Goal: Information Seeking & Learning: Find specific fact

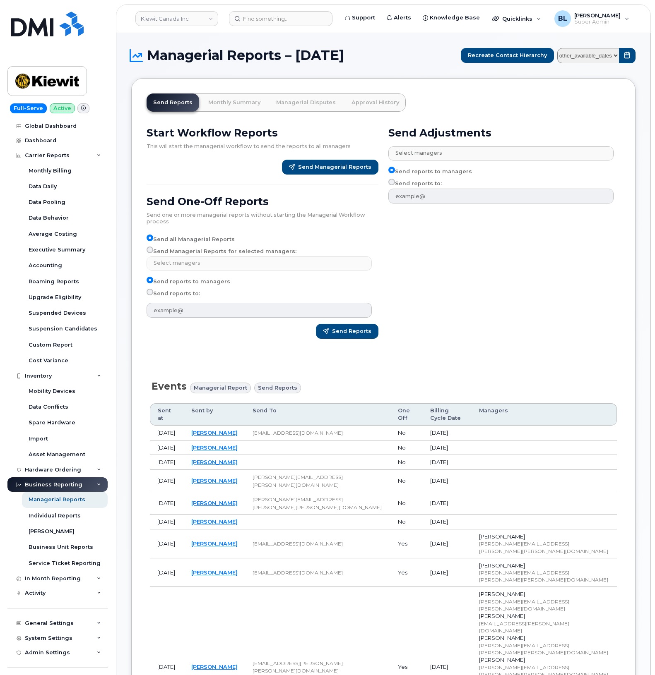
select select
click at [326, 8] on header "Kiewit Canada Inc Support Alerts Knowledge Base Quicklinks Suspend / Cancel Dev…" at bounding box center [383, 18] width 535 height 29
click at [329, 25] on input at bounding box center [280, 18] width 103 height 15
paste input "8177514296"
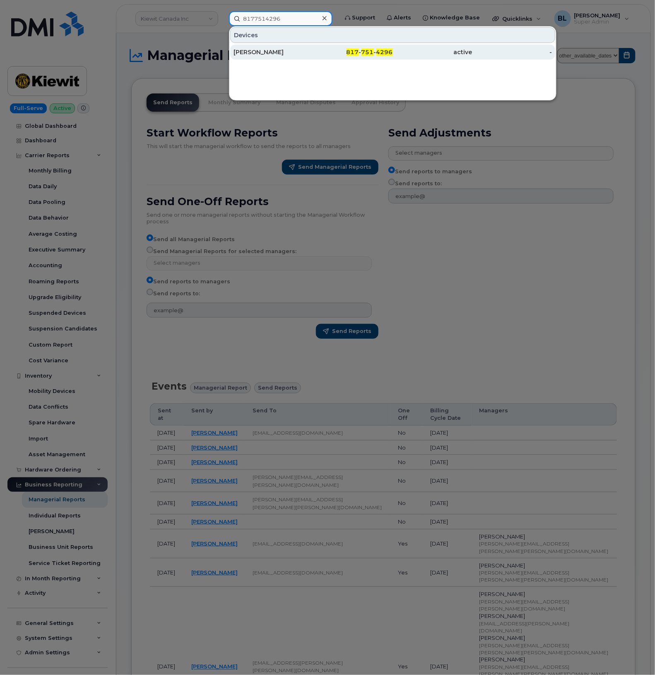
type input "8177514296"
click at [359, 50] on span "817" at bounding box center [352, 51] width 12 height 7
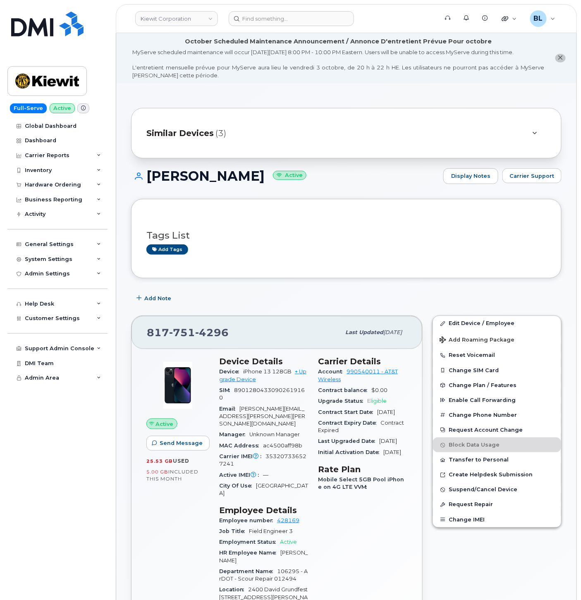
click at [345, 372] on span "Account" at bounding box center [333, 372] width 29 height 6
click at [387, 526] on div "Carrier Details Account 990540011 - AT&T Wireless Contract balance $0.00 Upgrad…" at bounding box center [363, 552] width 99 height 401
click at [551, 173] on span "Carrier Support" at bounding box center [532, 176] width 45 height 8
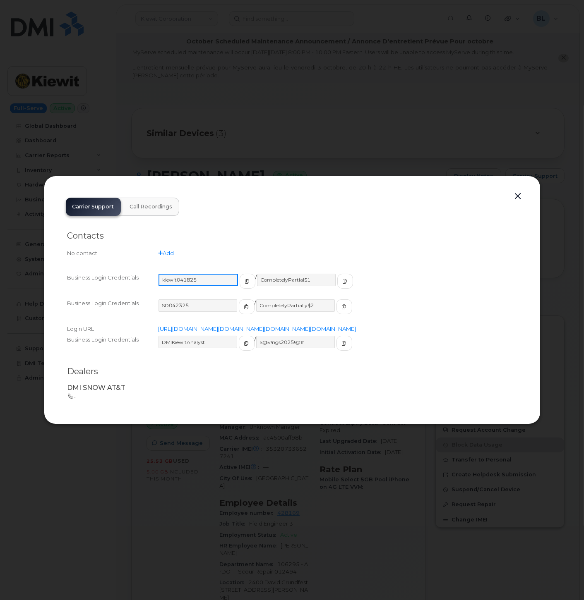
drag, startPoint x: 218, startPoint y: 271, endPoint x: 161, endPoint y: 264, distance: 57.5
click at [161, 272] on div "Business Login Credentials kiewit041825 / CompletelyPartial$1" at bounding box center [291, 285] width 449 height 26
drag, startPoint x: 311, startPoint y: 275, endPoint x: 254, endPoint y: 273, distance: 56.7
click at [256, 274] on input "CompletelyPartial$1" at bounding box center [295, 280] width 79 height 12
click at [292, 274] on input "CompletelyPartial$1" at bounding box center [295, 280] width 79 height 12
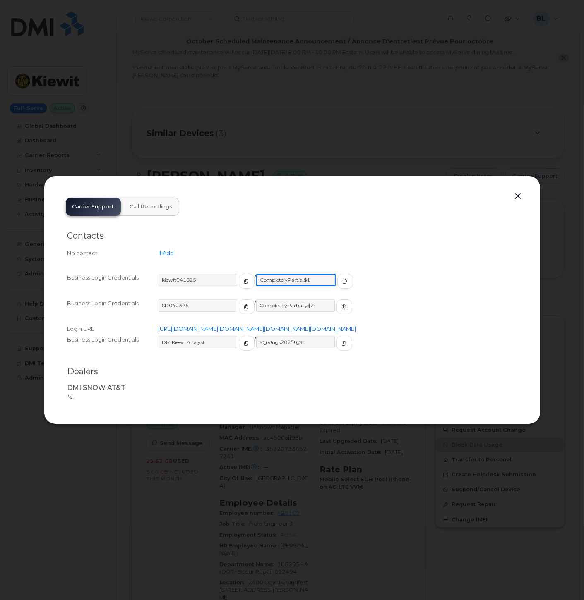
drag, startPoint x: 313, startPoint y: 272, endPoint x: 253, endPoint y: 269, distance: 60.5
click at [256, 274] on input "CompletelyPartial$1" at bounding box center [295, 280] width 79 height 12
click at [283, 497] on div at bounding box center [292, 300] width 584 height 600
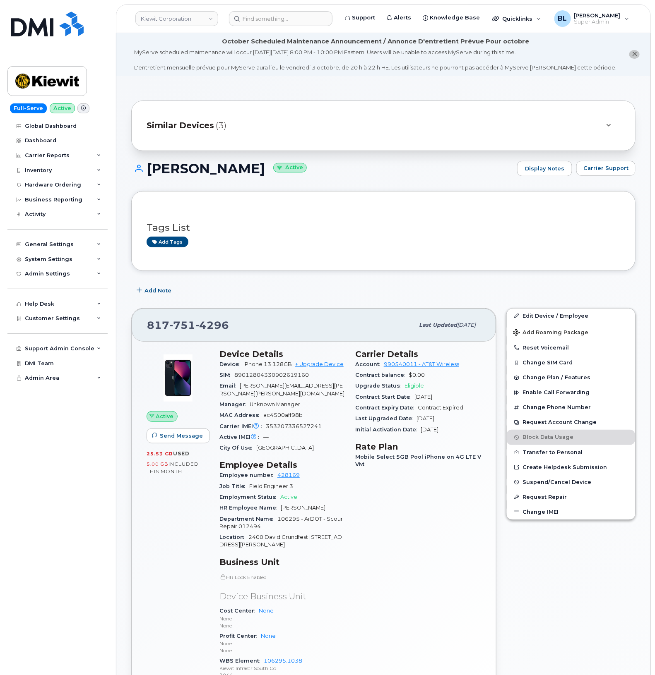
click at [439, 260] on div "Tags List Add tags" at bounding box center [383, 230] width 504 height 79
click at [190, 319] on div "817 751 4296" at bounding box center [280, 325] width 267 height 17
click at [190, 318] on div "817 751 4296" at bounding box center [280, 325] width 267 height 17
drag, startPoint x: 462, startPoint y: 283, endPoint x: 434, endPoint y: 292, distance: 29.3
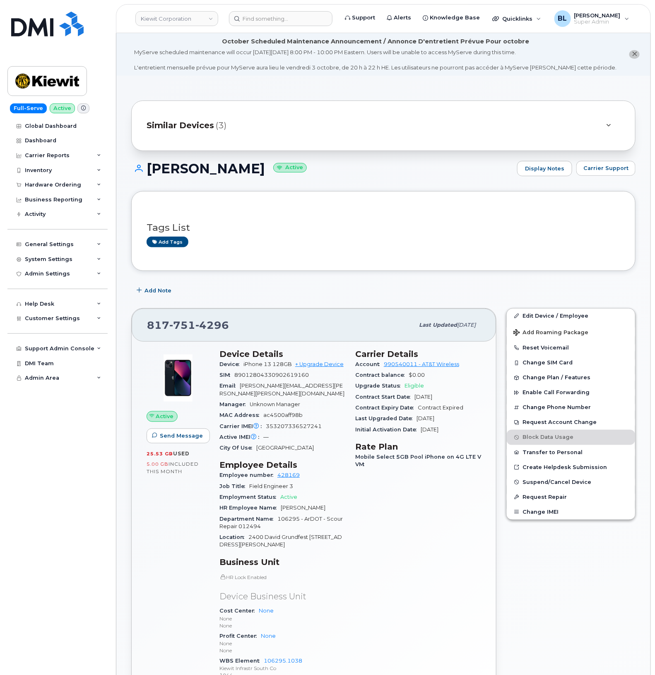
click at [439, 286] on div "Add Note" at bounding box center [383, 290] width 504 height 15
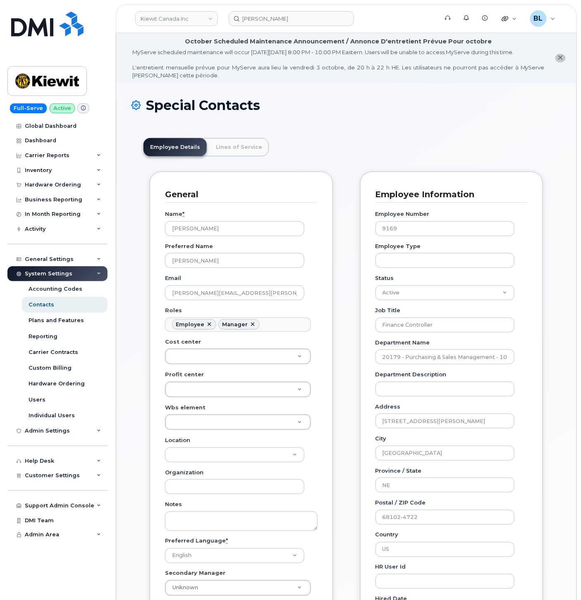
scroll to position [25, 0]
click at [67, 482] on div "Customer Settings" at bounding box center [57, 475] width 100 height 15
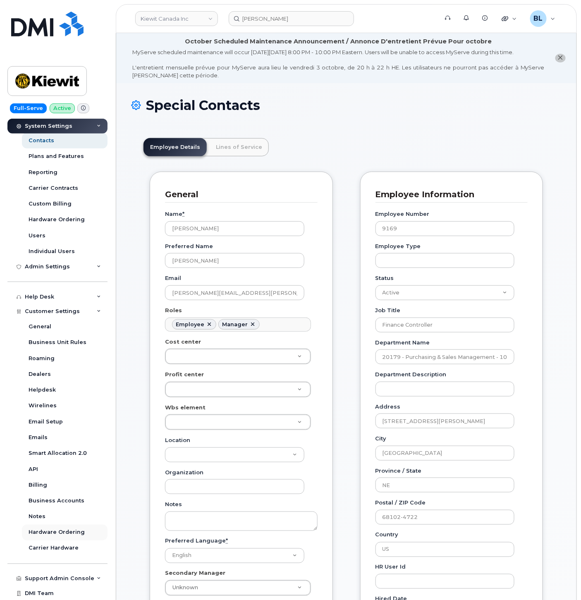
scroll to position [180, 0]
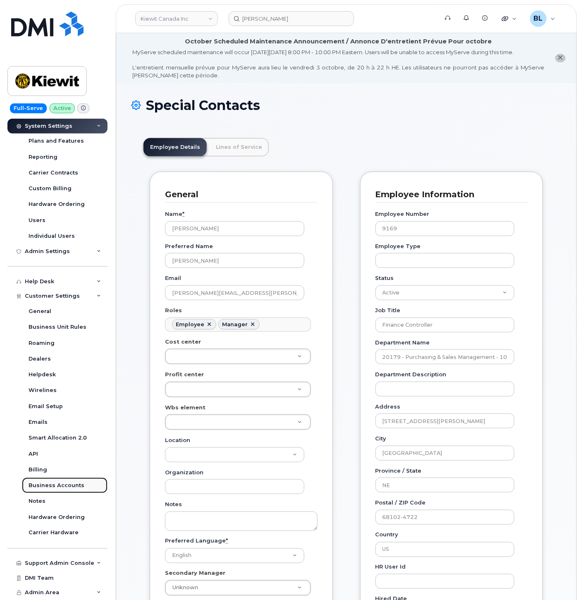
click at [67, 486] on div "Business Accounts" at bounding box center [57, 485] width 56 height 7
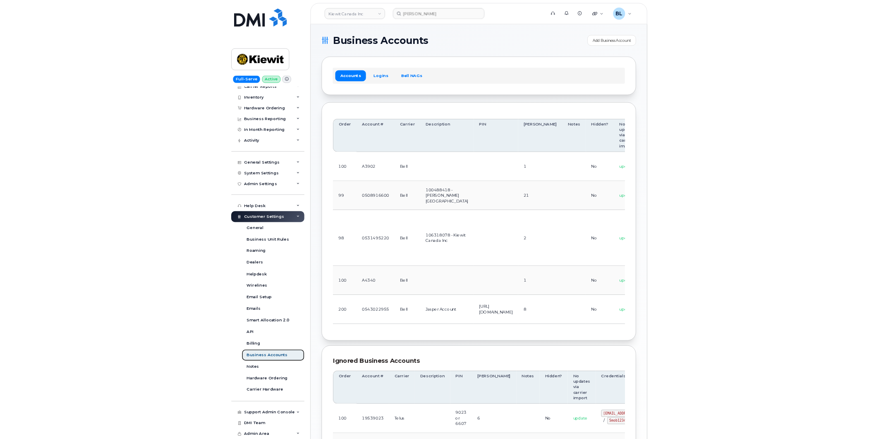
scroll to position [180, 0]
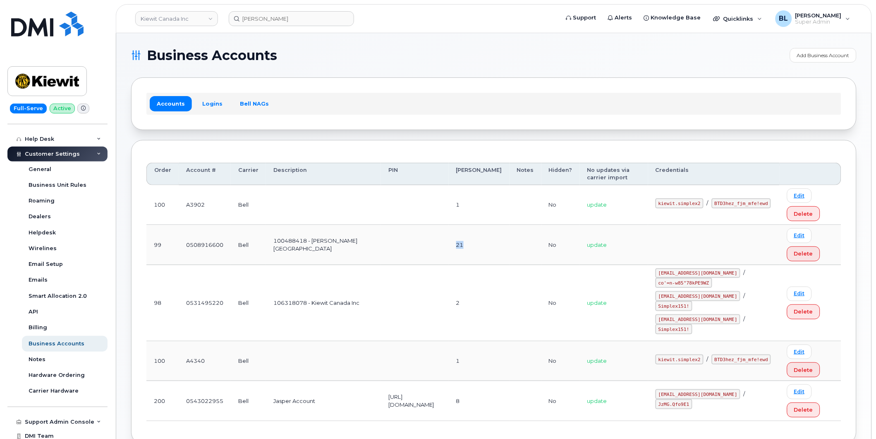
drag, startPoint x: 499, startPoint y: 236, endPoint x: 526, endPoint y: 243, distance: 28.5
click at [526, 243] on tr "99 0508916600 Bell 100488418 - McNally Canada 21 No update Edit Delete" at bounding box center [493, 245] width 695 height 40
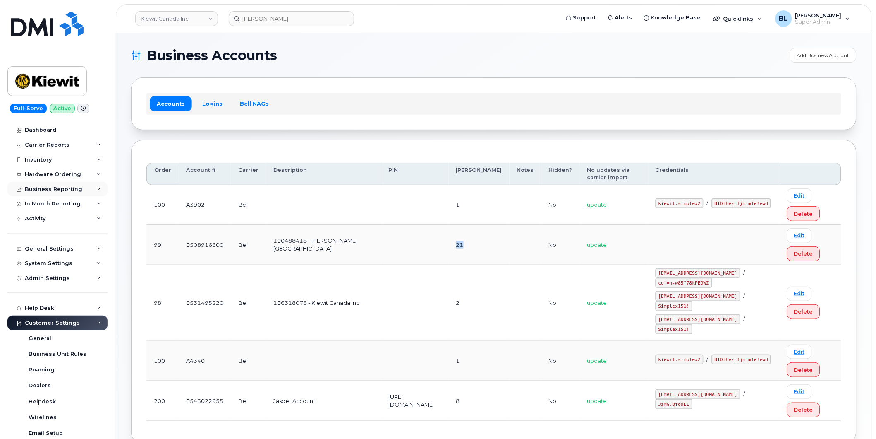
scroll to position [0, 0]
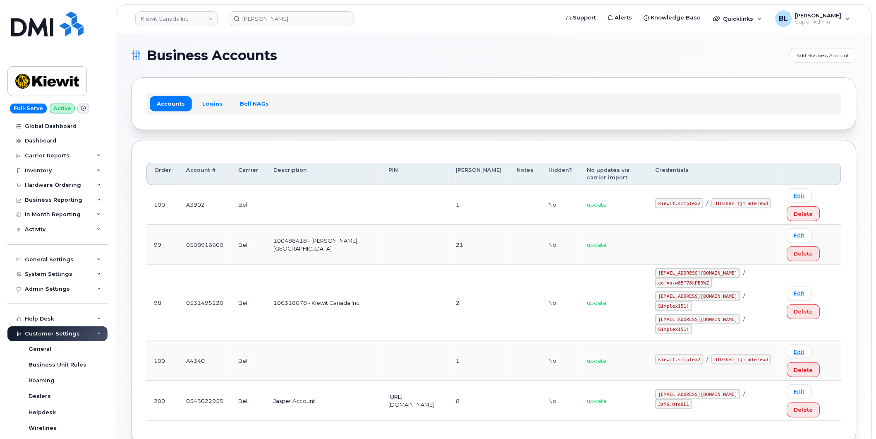
click at [76, 160] on div "Carrier Reports" at bounding box center [57, 155] width 100 height 15
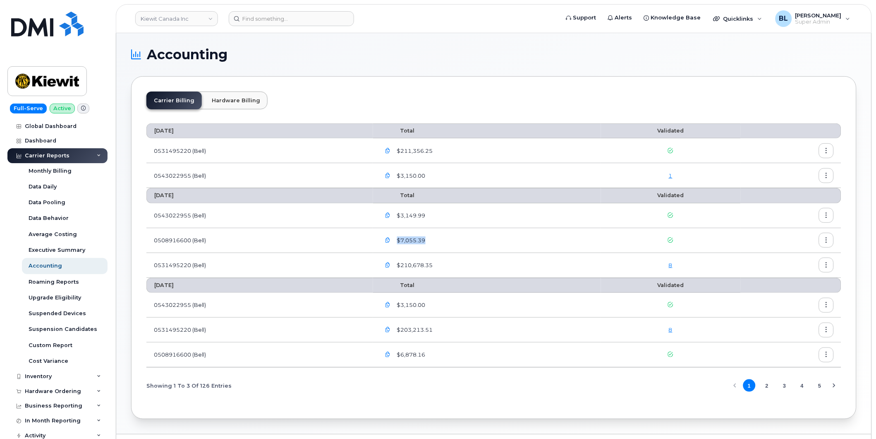
drag, startPoint x: 435, startPoint y: 241, endPoint x: 399, endPoint y: 245, distance: 36.6
click at [399, 245] on div "$7,055.39" at bounding box center [487, 240] width 213 height 15
drag, startPoint x: 306, startPoint y: 242, endPoint x: 313, endPoint y: 243, distance: 6.6
click at [306, 242] on td "0508916600 (Bell)" at bounding box center [259, 240] width 227 height 25
drag, startPoint x: 406, startPoint y: 173, endPoint x: 430, endPoint y: 168, distance: 24.8
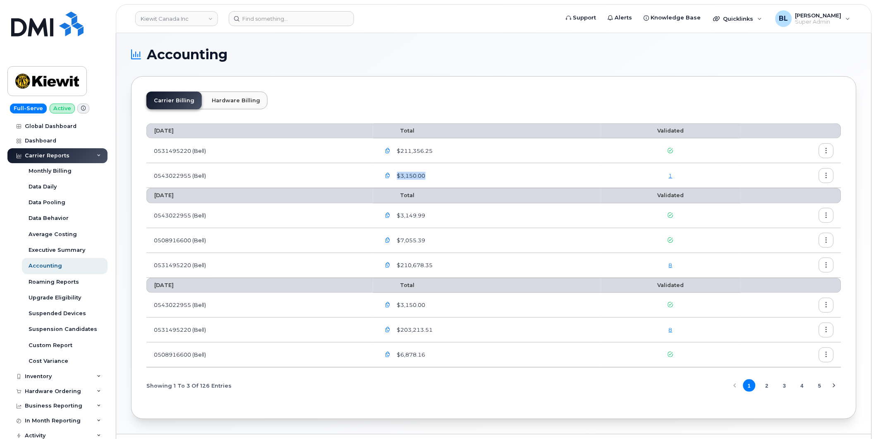
click at [430, 168] on div "$3,150.00" at bounding box center [487, 175] width 213 height 15
click at [209, 22] on link "Kiewit Canada Inc" at bounding box center [176, 18] width 83 height 15
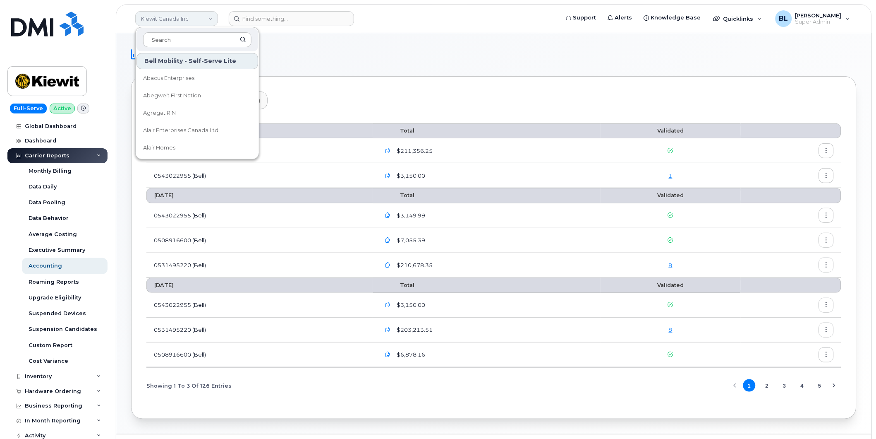
type input "j"
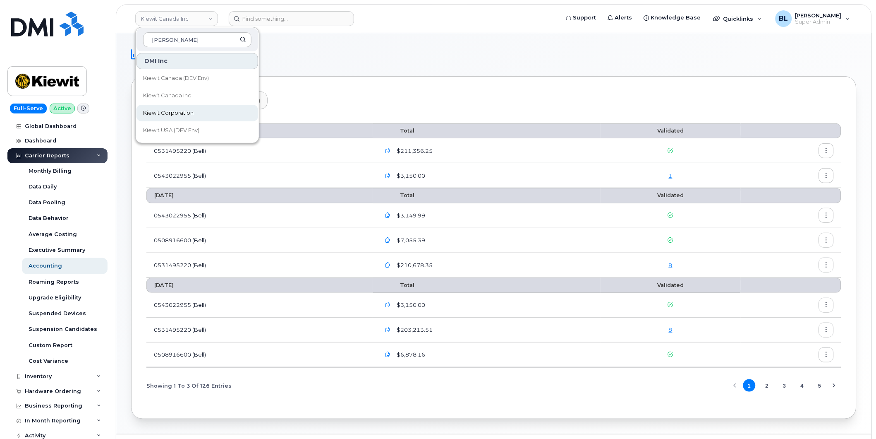
type input "kiewit"
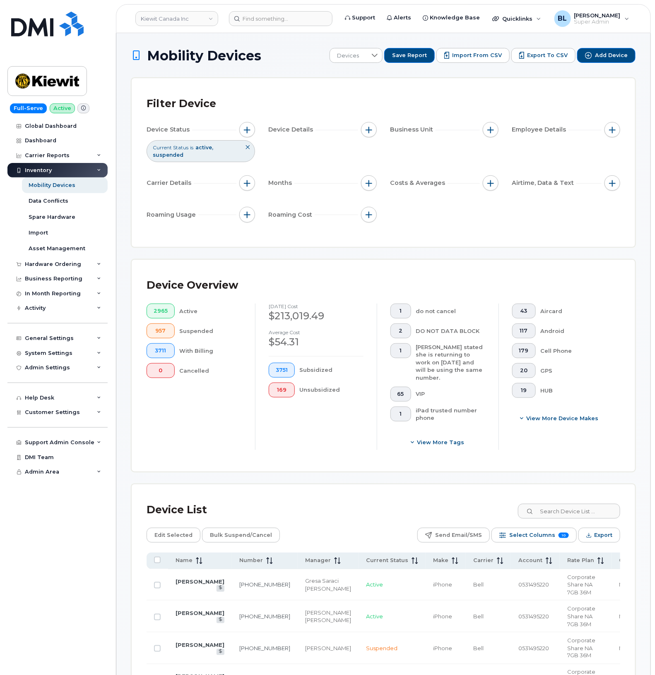
drag, startPoint x: 549, startPoint y: 249, endPoint x: 539, endPoint y: 252, distance: 10.2
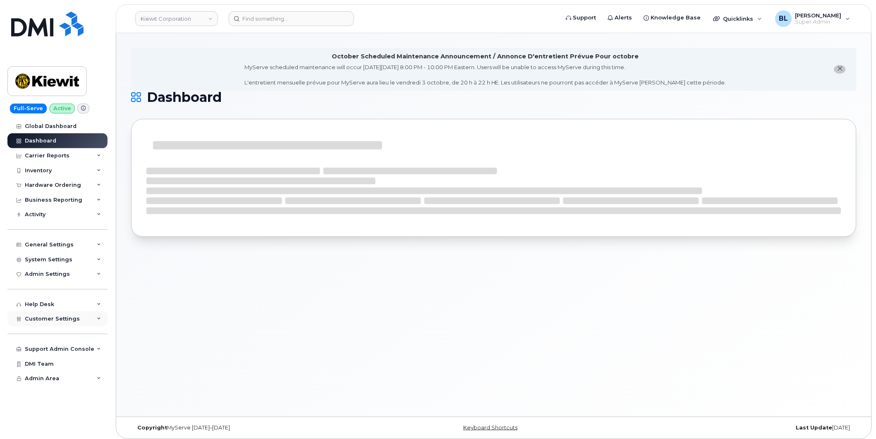
click at [85, 324] on div "Customer Settings" at bounding box center [57, 318] width 100 height 15
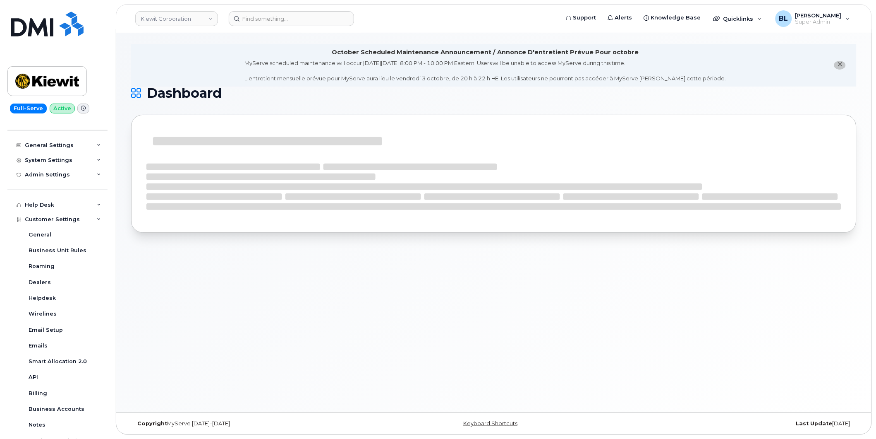
scroll to position [184, 0]
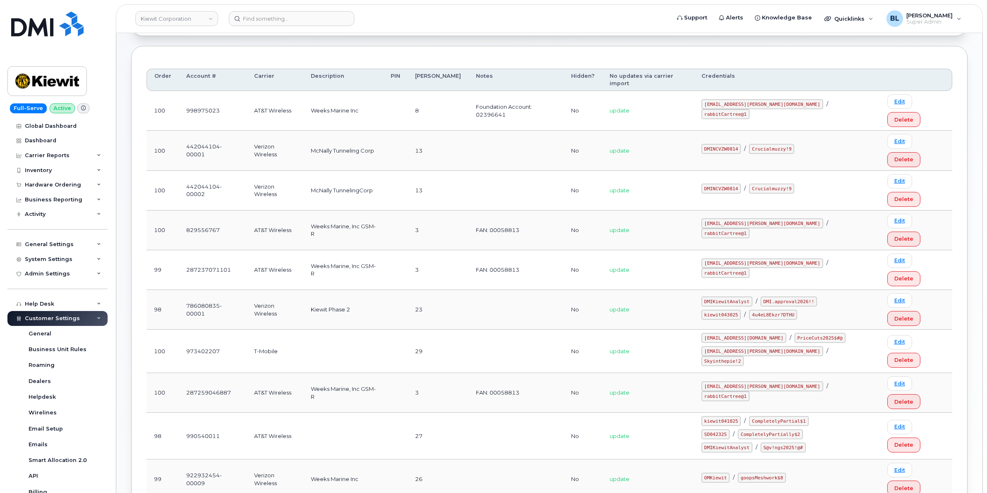
scroll to position [77, 0]
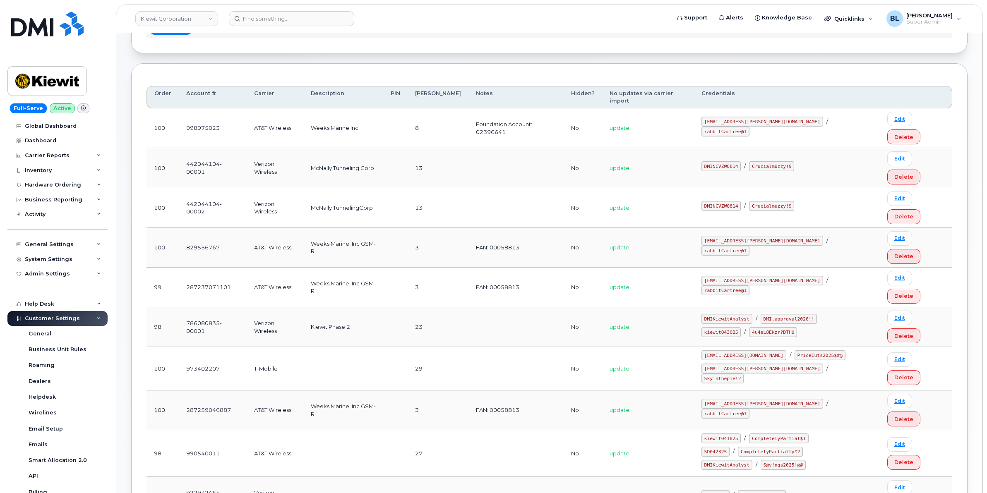
click at [658, 347] on td "update" at bounding box center [648, 368] width 92 height 43
drag, startPoint x: 638, startPoint y: 264, endPoint x: 149, endPoint y: 260, distance: 489.1
click at [149, 347] on tr "100 973402207 T-Mobile 29 No update ms-invoiceprocessing@dminc.com / PriceCuts2…" at bounding box center [549, 368] width 806 height 43
click at [149, 347] on td "100" at bounding box center [162, 368] width 32 height 43
drag, startPoint x: 150, startPoint y: 259, endPoint x: 674, endPoint y: 270, distance: 524.8
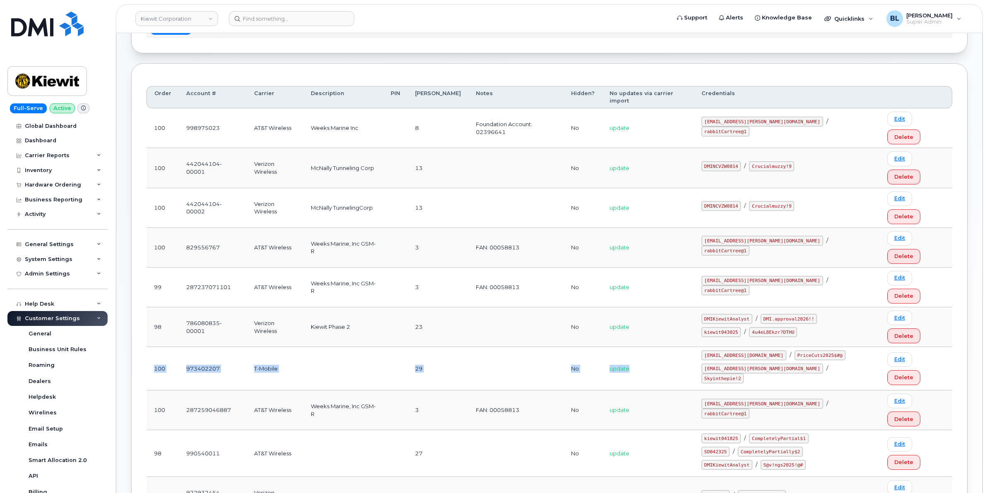
click at [674, 347] on tr "100 973402207 T-Mobile 29 No update ms-invoiceprocessing@dminc.com / PriceCuts2…" at bounding box center [549, 368] width 806 height 43
click at [383, 347] on td at bounding box center [343, 368] width 80 height 43
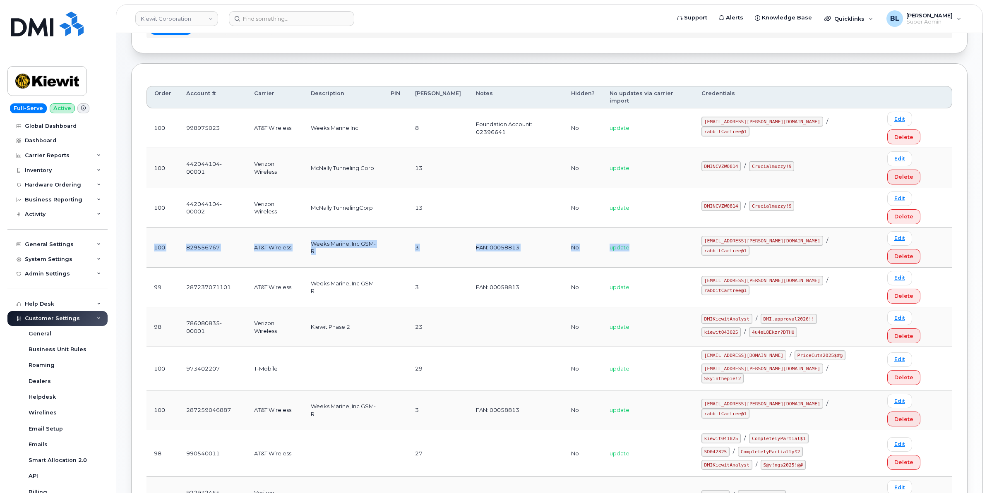
drag, startPoint x: 146, startPoint y: 179, endPoint x: 658, endPoint y: 182, distance: 512.3
click at [658, 228] on tr "100 829556767 AT&T Wireless Weeks Marine, Inc GSM-R 3 FAN: 00058813 No update m…" at bounding box center [549, 248] width 806 height 40
click at [378, 268] on td "Weeks Marine, Inc GSM-R" at bounding box center [343, 288] width 80 height 40
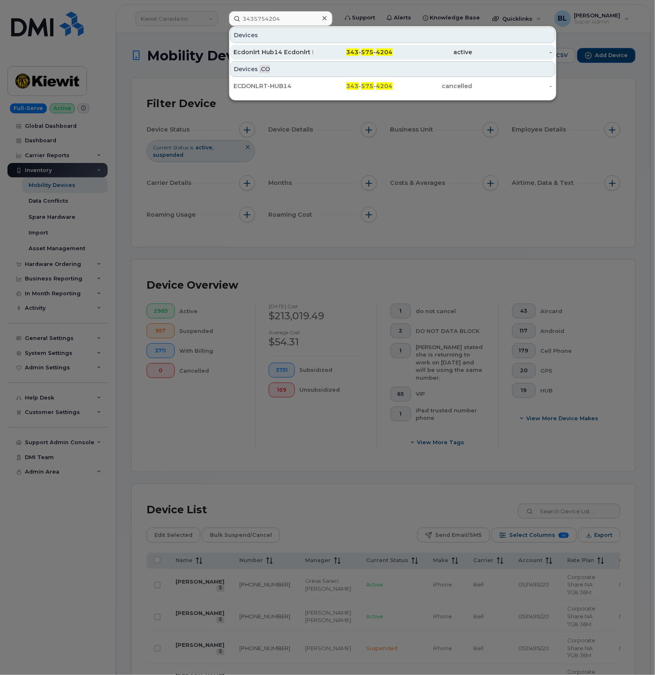
type input "3435754204"
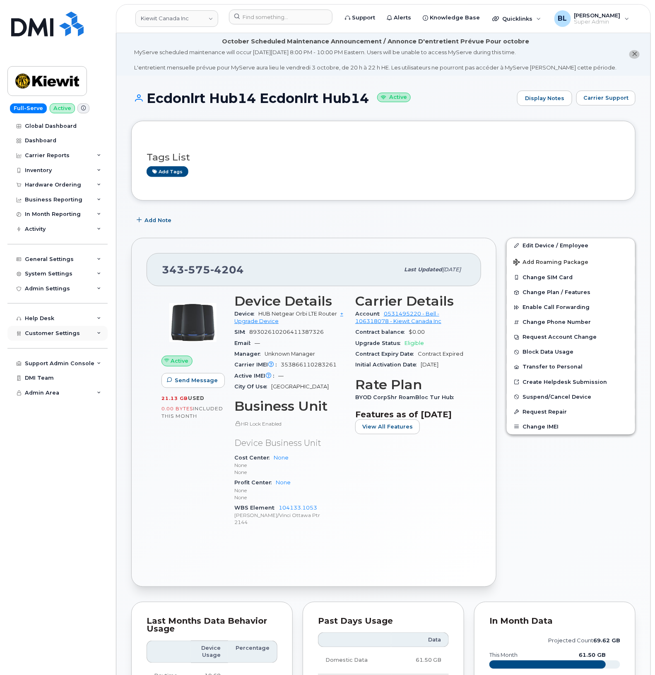
click at [84, 334] on div "Customer Settings" at bounding box center [57, 333] width 100 height 15
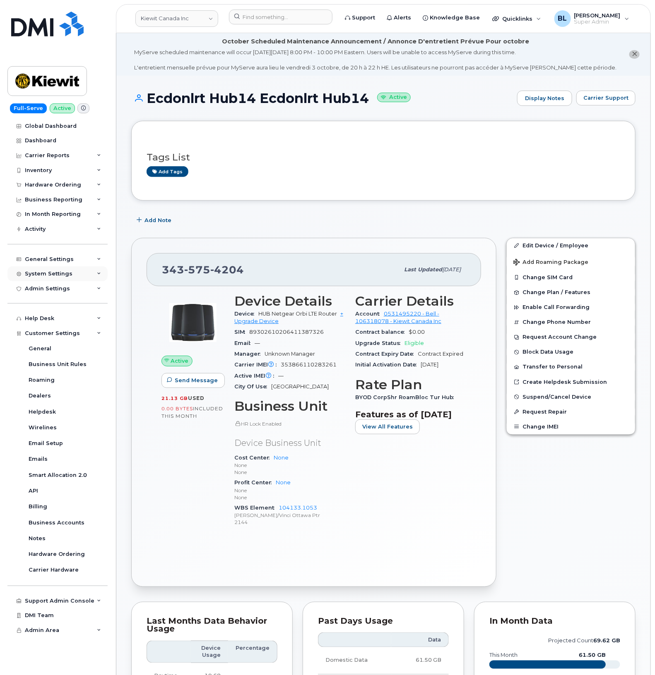
click at [52, 273] on div "System Settings" at bounding box center [49, 274] width 48 height 7
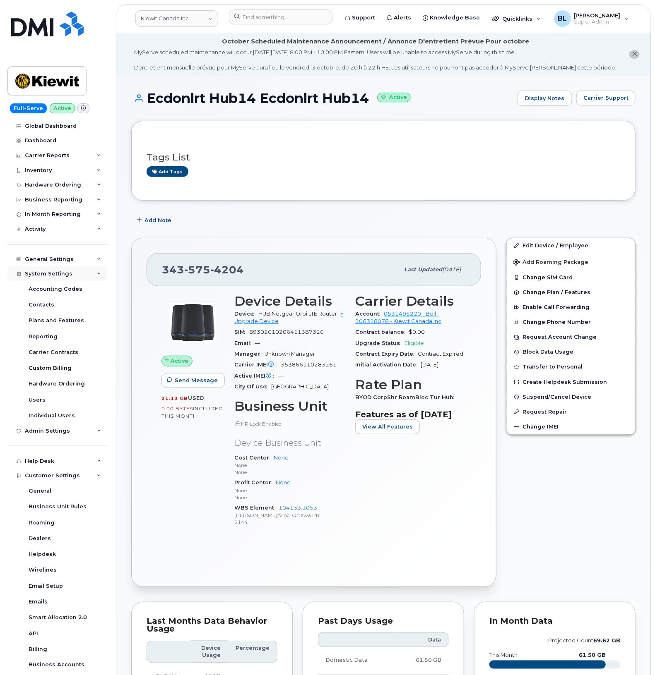
click at [56, 274] on div "System Settings" at bounding box center [49, 274] width 48 height 7
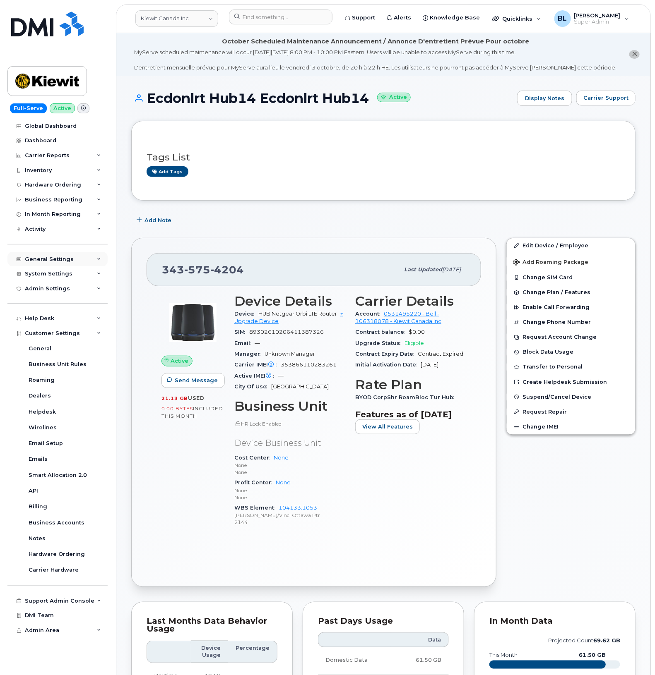
click at [59, 263] on div "General Settings" at bounding box center [49, 259] width 49 height 7
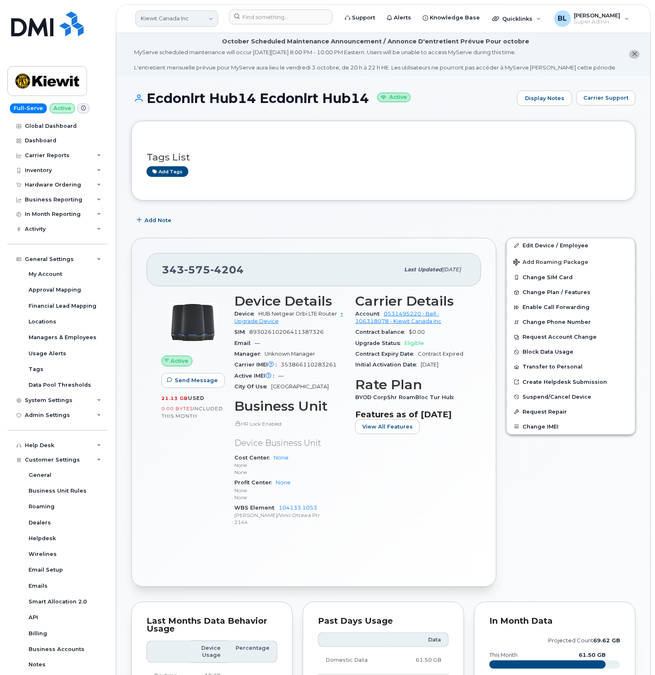
click at [197, 16] on link "Kiewit Canada Inc" at bounding box center [176, 18] width 83 height 17
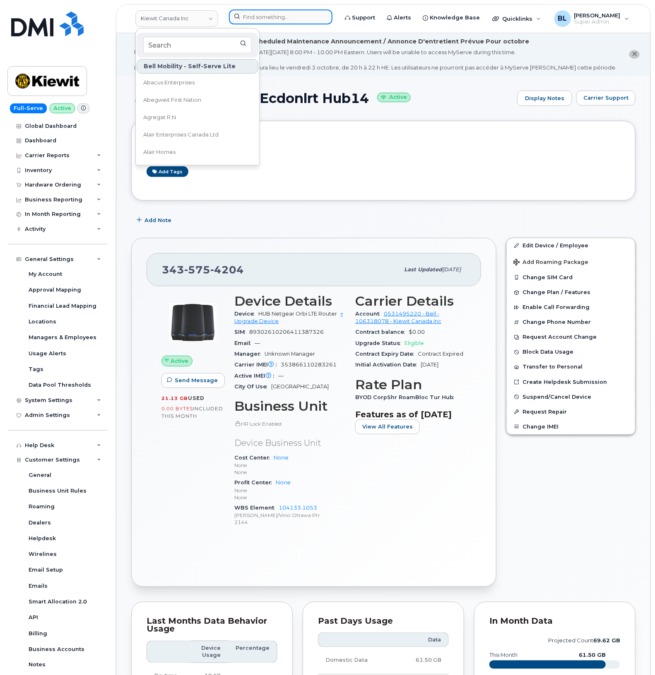
click at [293, 16] on input at bounding box center [280, 17] width 103 height 15
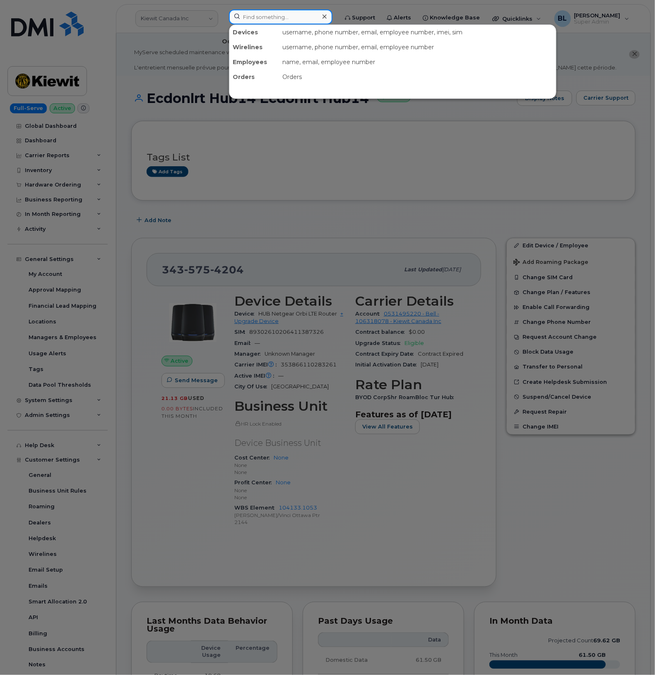
paste input "8257332854"
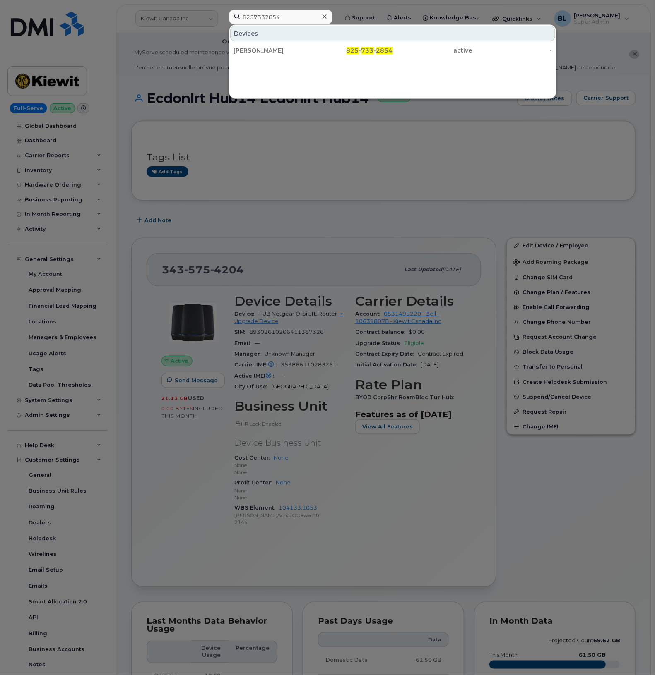
drag, startPoint x: 342, startPoint y: 178, endPoint x: 194, endPoint y: 189, distance: 148.9
click at [342, 178] on div at bounding box center [327, 337] width 655 height 675
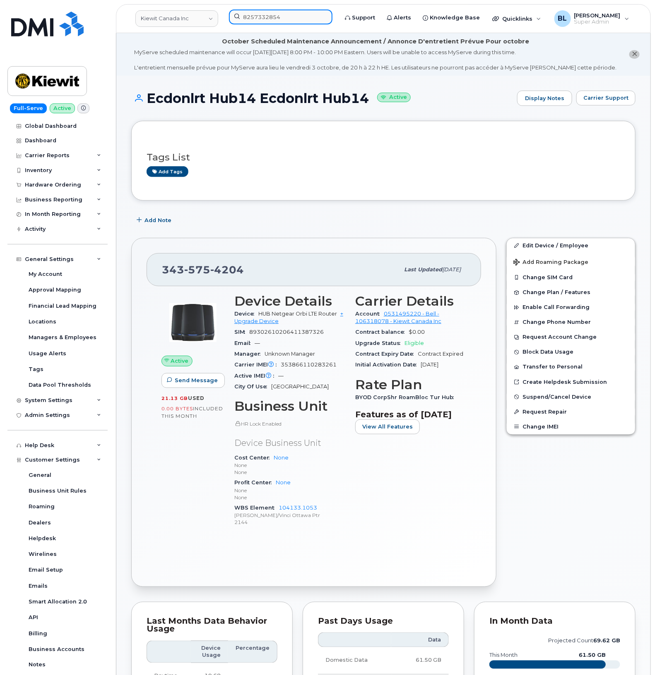
click at [301, 10] on input "8257332854" at bounding box center [280, 17] width 103 height 15
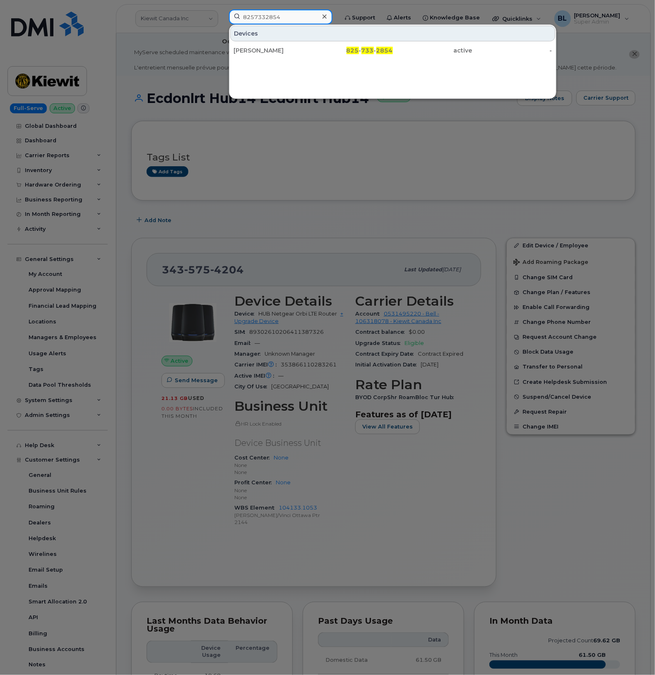
click at [300, 16] on input "8257332854" at bounding box center [280, 17] width 103 height 15
paste input "639-480-9066"
type input "639-480-9066"
click at [343, 48] on div "639-480-9066" at bounding box center [352, 50] width 79 height 8
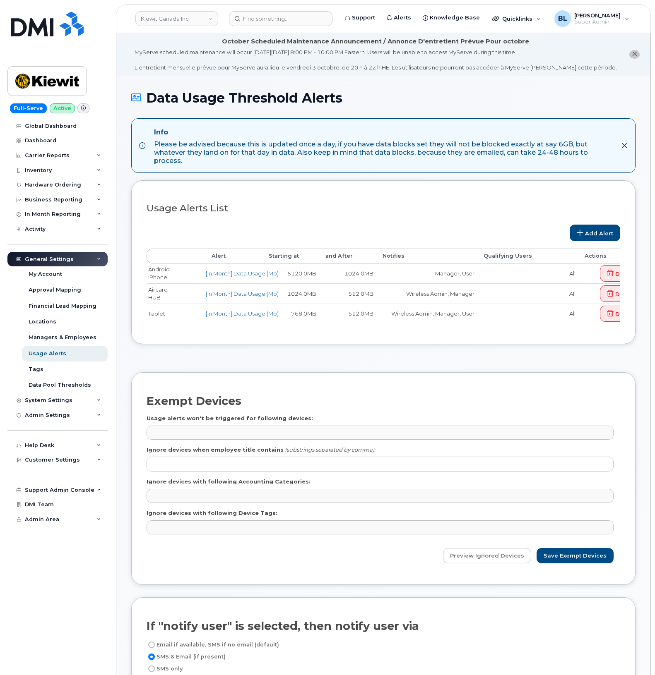
select select
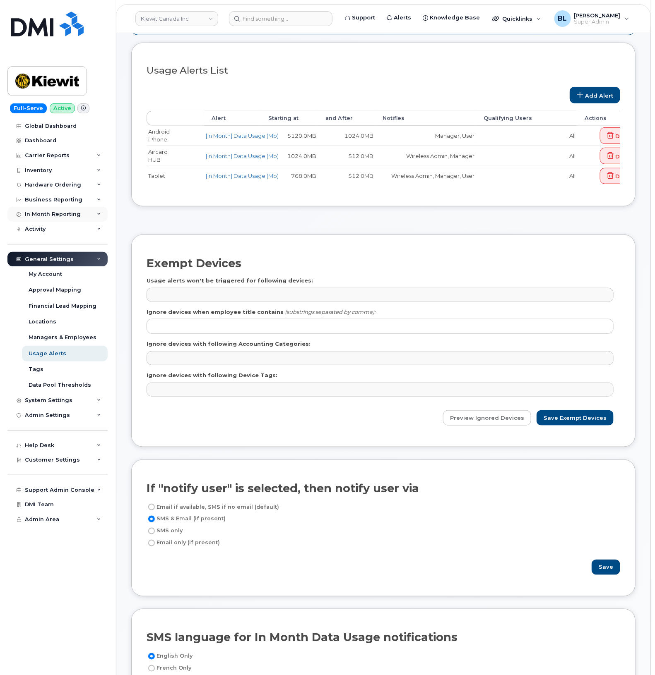
click at [52, 214] on div "In Month Reporting" at bounding box center [53, 214] width 56 height 7
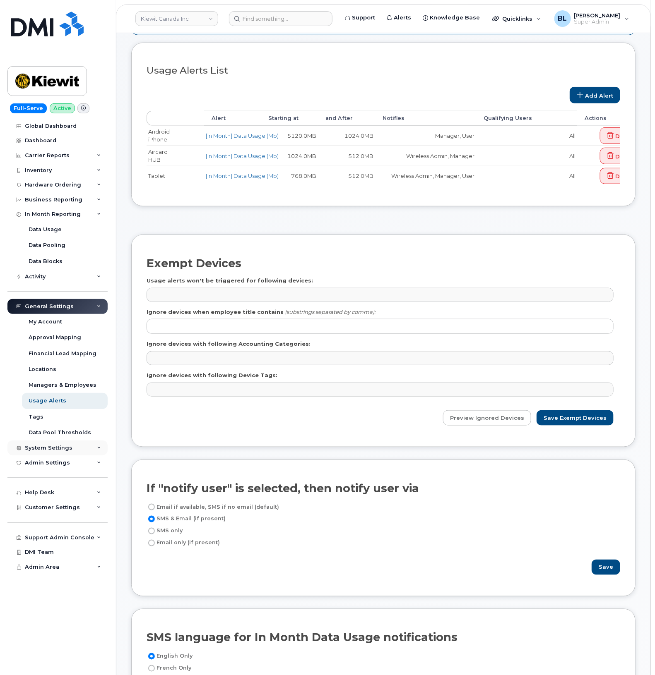
click at [55, 450] on div "System Settings" at bounding box center [49, 448] width 48 height 7
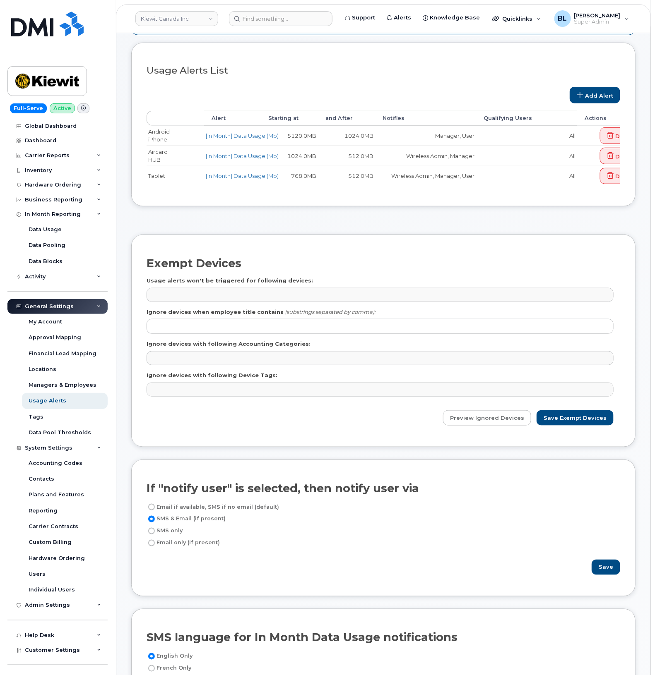
drag, startPoint x: 365, startPoint y: 194, endPoint x: 361, endPoint y: 197, distance: 5.1
click at [361, 197] on div "Customize Filter Refresh Export Usage Alerts List Add Alert Alert Starting at a…" at bounding box center [383, 125] width 504 height 164
drag, startPoint x: 365, startPoint y: 191, endPoint x: 335, endPoint y: 191, distance: 29.8
click at [340, 191] on div "Usage Alerts List Add Alert Alert Starting at and After Notifies Qualifying Use…" at bounding box center [382, 125] width 473 height 134
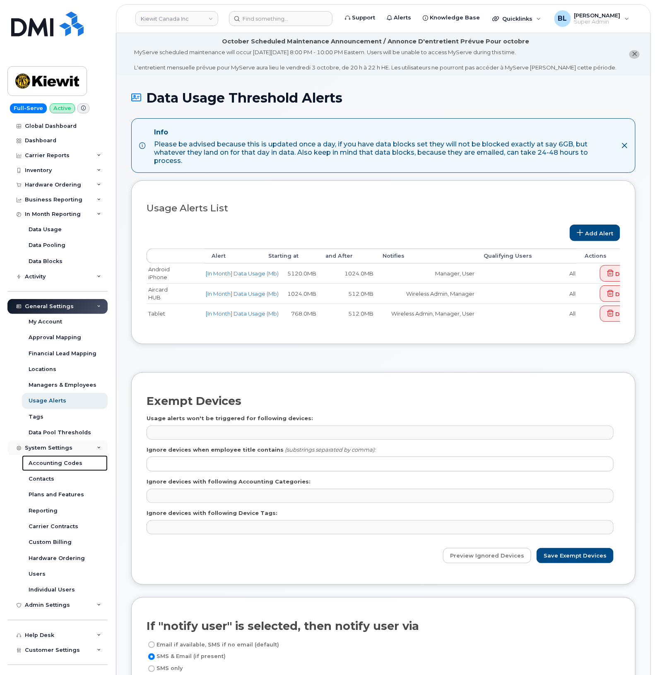
drag, startPoint x: 52, startPoint y: 460, endPoint x: 50, endPoint y: 452, distance: 8.4
click at [52, 460] on link "Accounting Codes" at bounding box center [65, 464] width 86 height 16
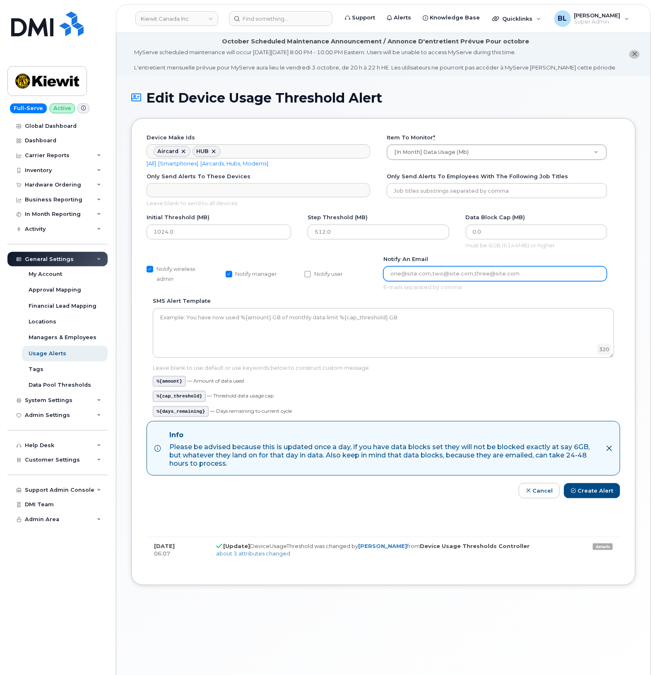
click at [466, 274] on input "Notify an email" at bounding box center [494, 273] width 223 height 15
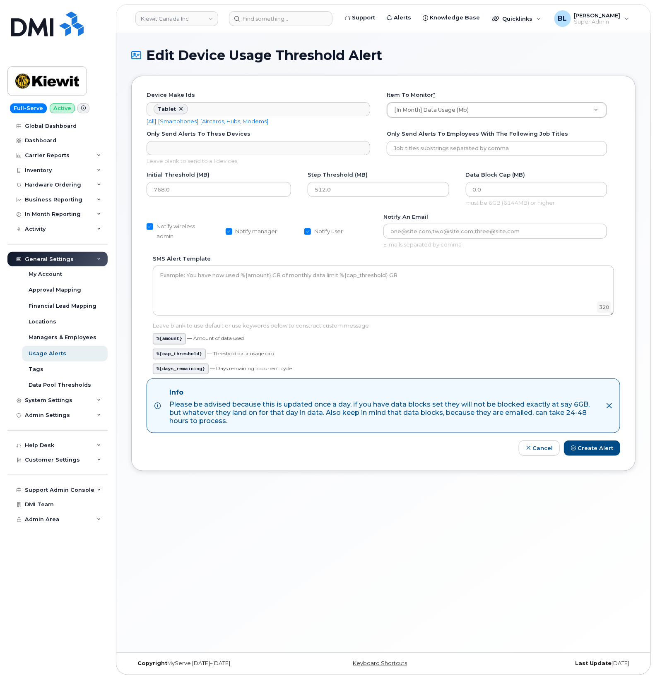
scroll to position [62, 0]
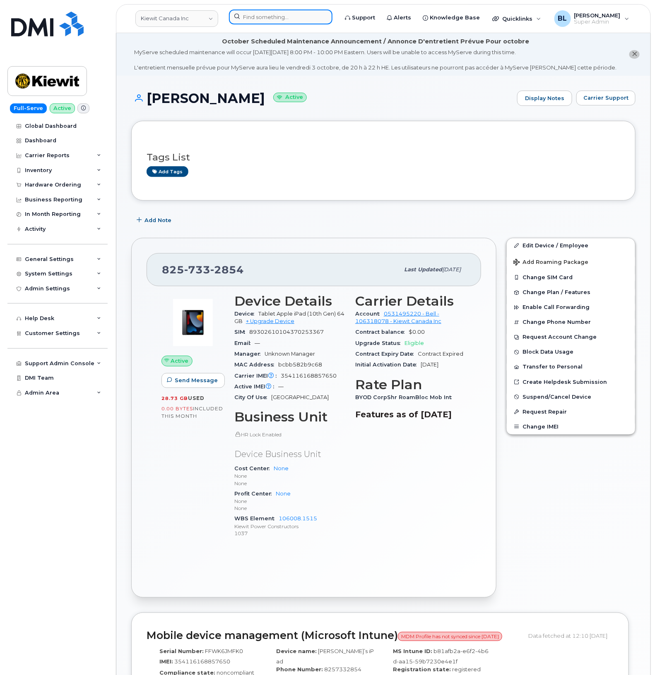
click at [283, 21] on input at bounding box center [280, 17] width 103 height 15
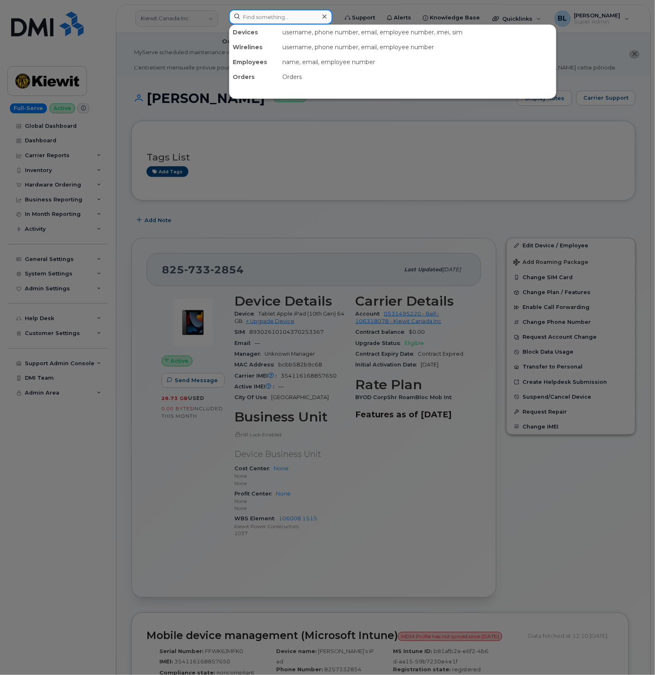
paste input "5874396845"
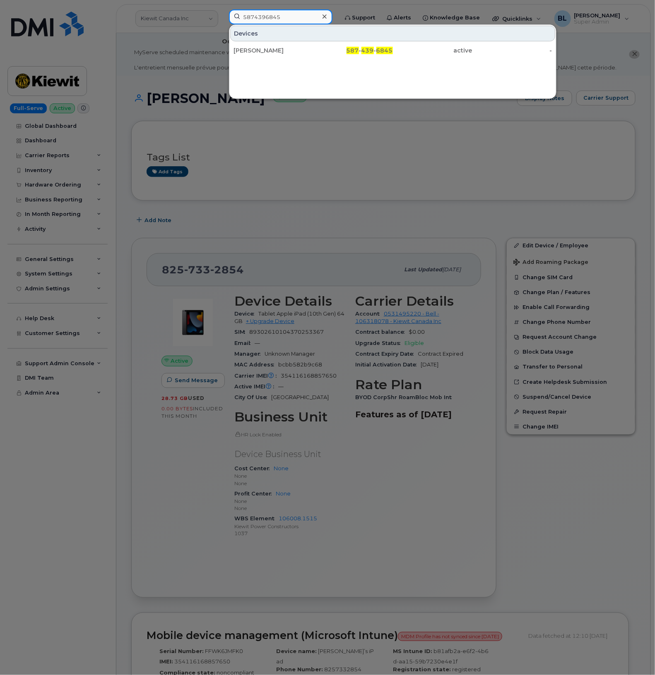
click at [276, 14] on input "5874396845" at bounding box center [280, 17] width 103 height 15
paste input "3435966166"
type input "3435966166"
click at [340, 297] on div at bounding box center [327, 337] width 655 height 675
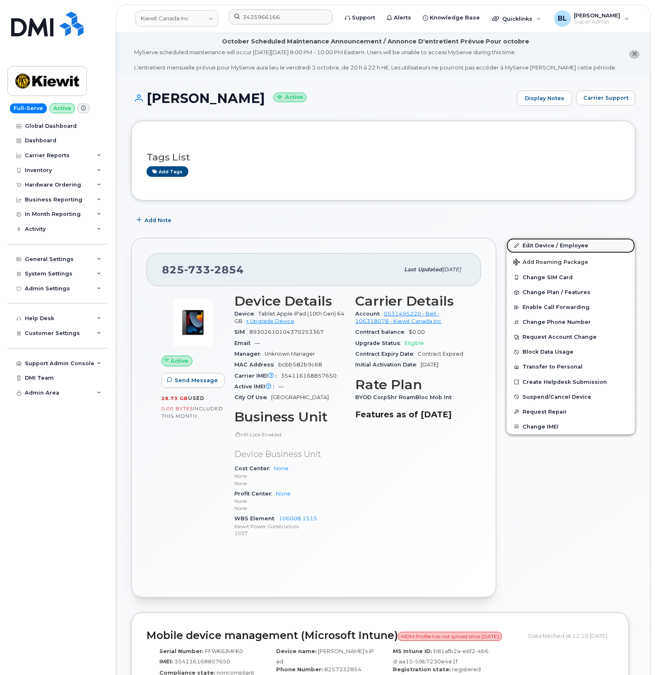
click at [537, 241] on link "Edit Device / Employee" at bounding box center [570, 245] width 128 height 15
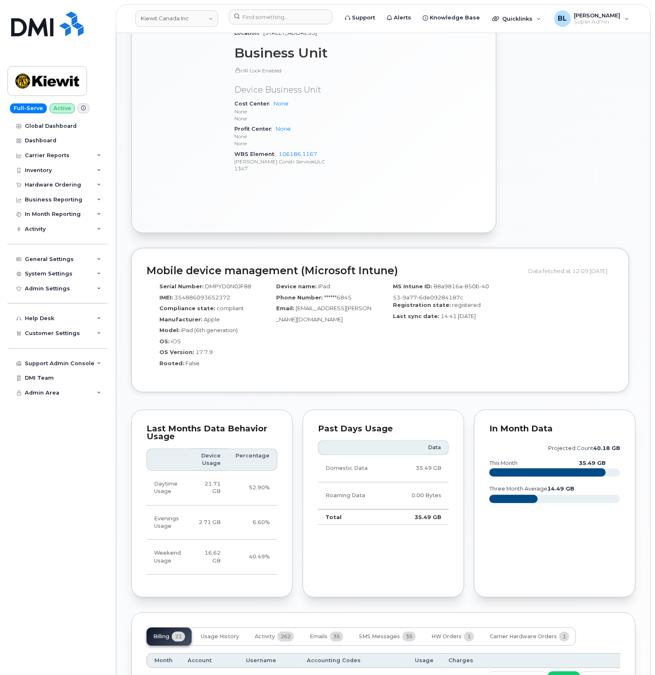
scroll to position [138, 0]
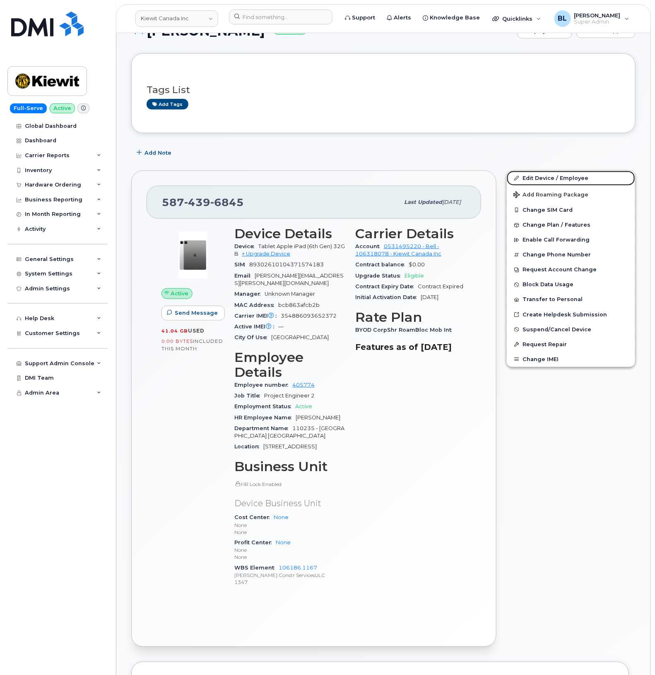
drag, startPoint x: 553, startPoint y: 172, endPoint x: 495, endPoint y: 160, distance: 59.2
click at [553, 172] on link "Edit Device / Employee" at bounding box center [570, 178] width 128 height 15
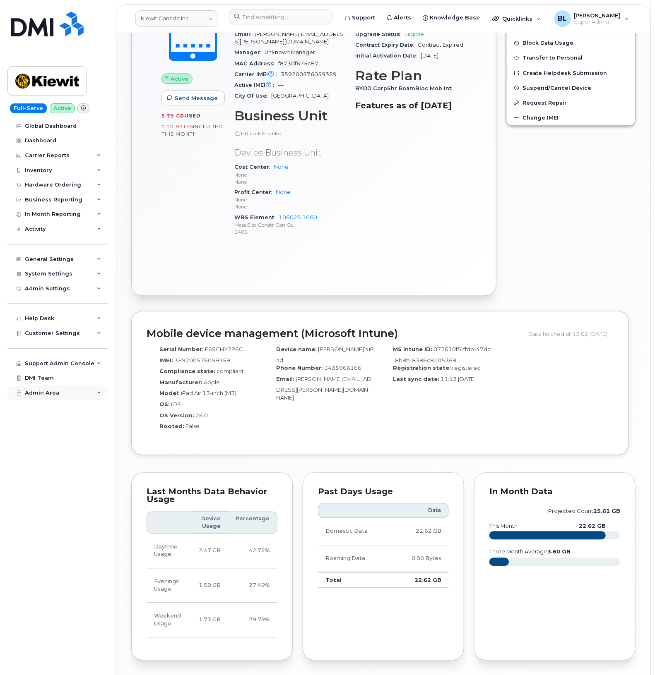
scroll to position [563, 0]
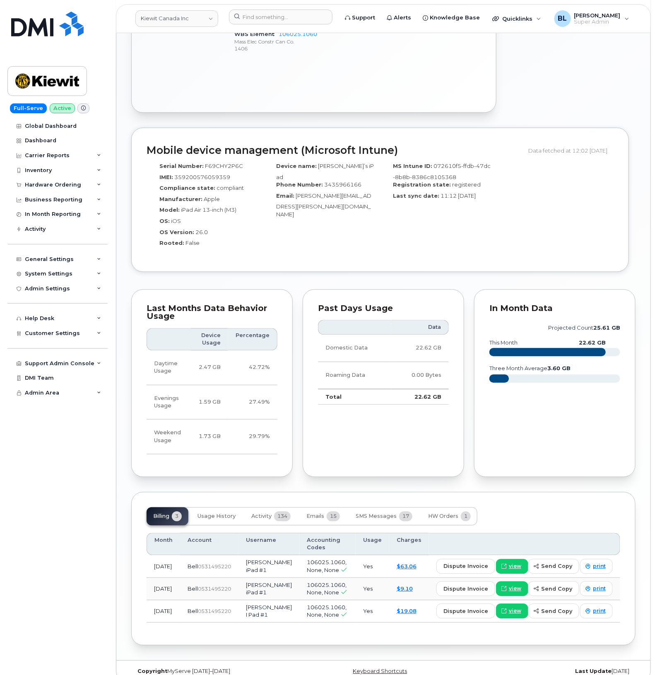
drag, startPoint x: 494, startPoint y: 154, endPoint x: 439, endPoint y: 129, distance: 60.0
click at [494, 159] on div "MS Intune ID: 072610f5-ffdb-47dc-8b8b-8386c8105368 Registration state: register…" at bounding box center [438, 208] width 117 height 98
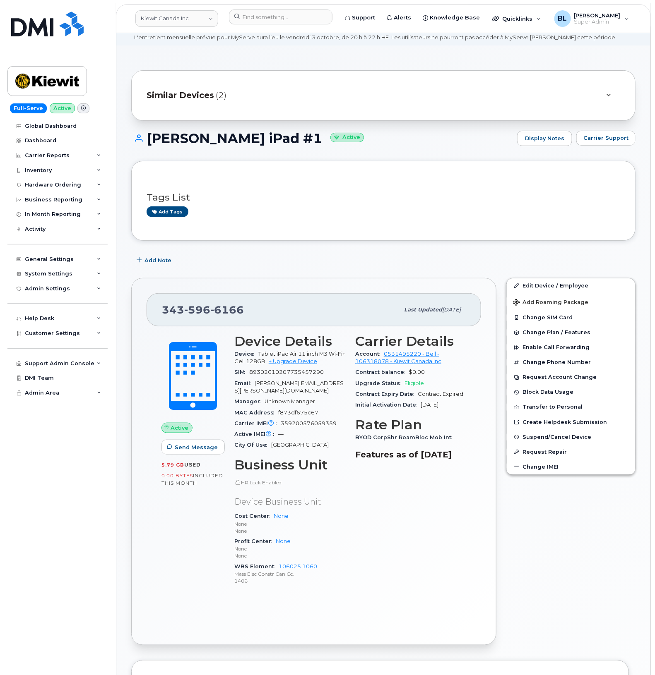
scroll to position [11, 0]
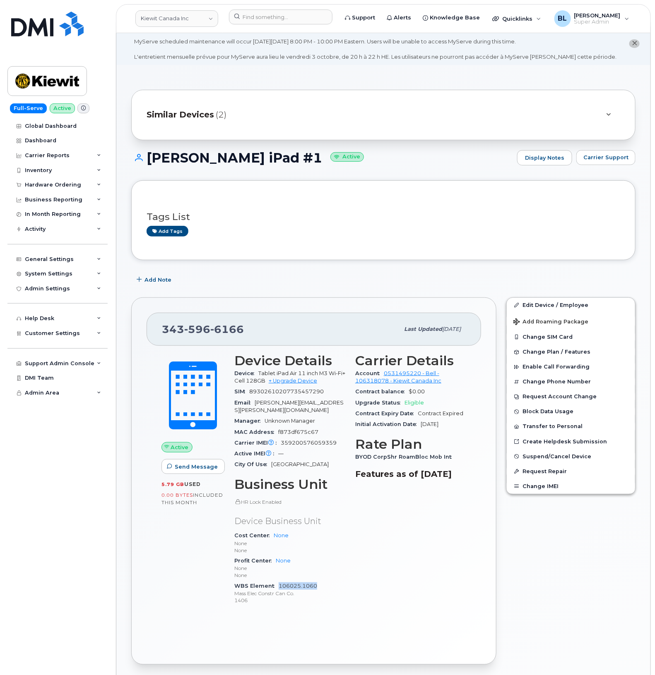
drag, startPoint x: 325, startPoint y: 574, endPoint x: 278, endPoint y: 578, distance: 46.6
click at [278, 581] on div "WBS Element 106025.1060 Mass Elec Constr Can Co. 1406" at bounding box center [289, 593] width 111 height 25
copy link "106025.1060"
click at [59, 350] on div "Support Admin Console Add New Customer Customer Prospects Emails Sms Messages D…" at bounding box center [58, 356] width 102 height 30
click at [65, 336] on span "Customer Settings" at bounding box center [52, 333] width 55 height 6
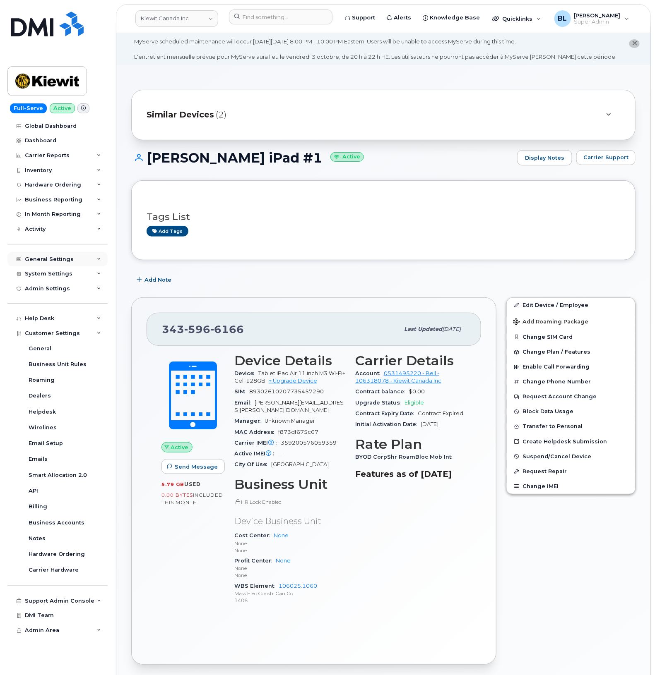
click at [67, 257] on div "General Settings" at bounding box center [57, 259] width 100 height 15
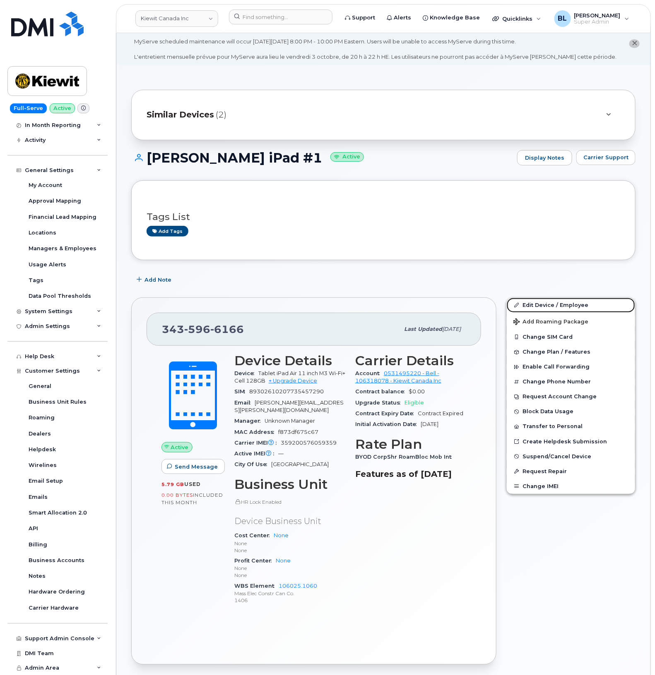
drag, startPoint x: 552, startPoint y: 302, endPoint x: 468, endPoint y: 306, distance: 83.7
click at [552, 302] on link "Edit Device / Employee" at bounding box center [570, 305] width 128 height 15
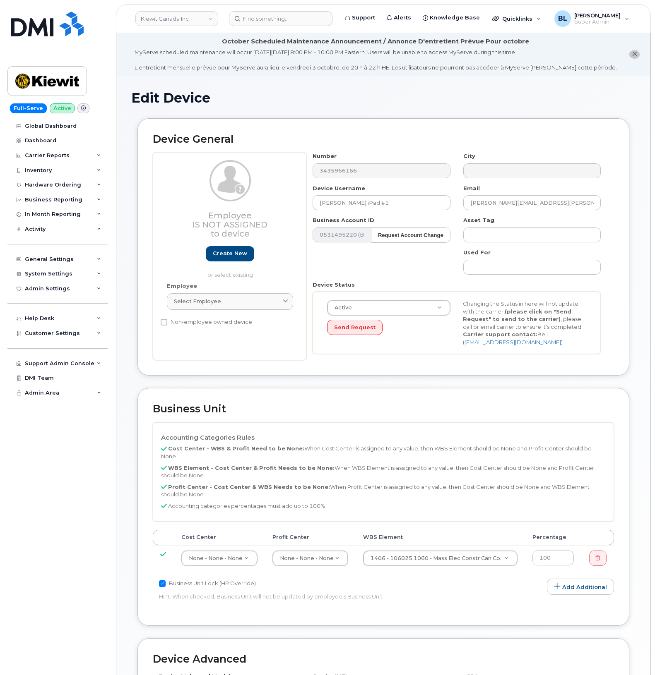
select select "14059"
click at [65, 367] on div "Support Admin Console" at bounding box center [60, 363] width 70 height 7
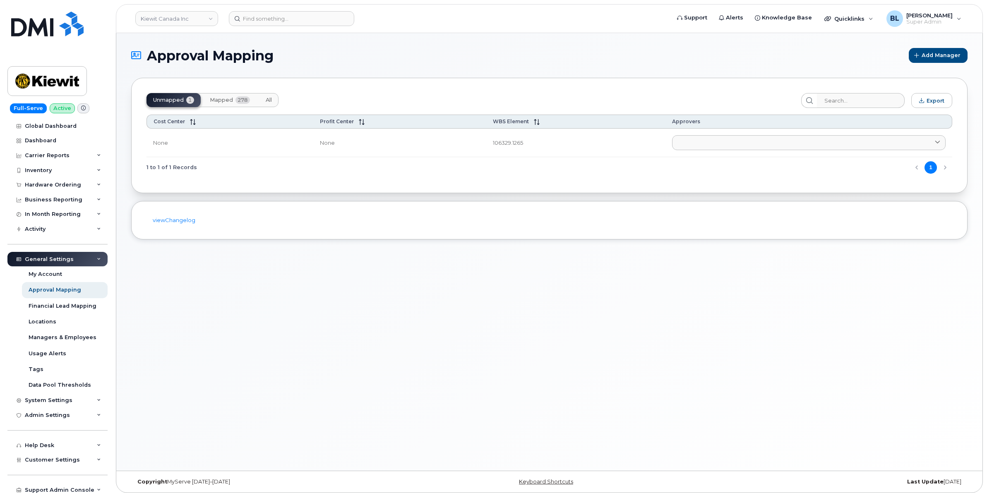
click at [227, 104] on button "Mapped 278" at bounding box center [229, 100] width 53 height 14
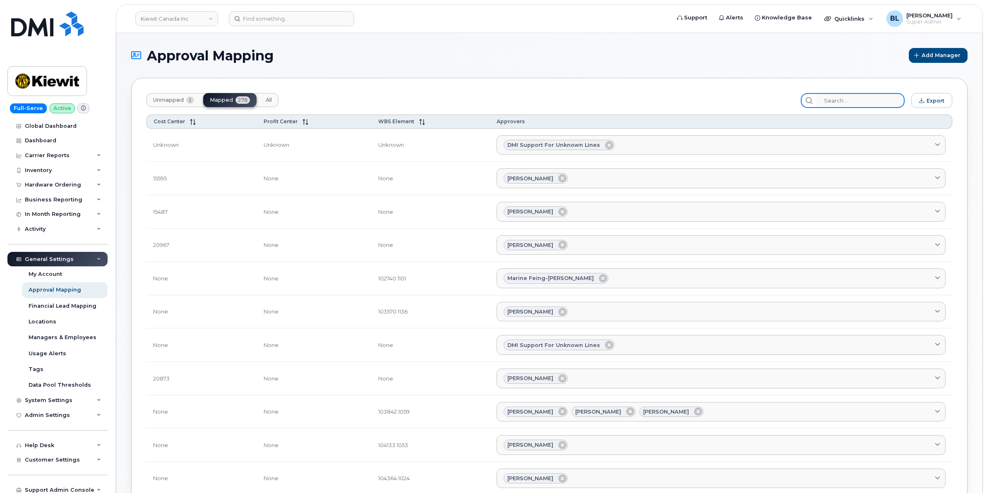
click at [654, 97] on input "search" at bounding box center [860, 100] width 88 height 15
paste input "106025.1060"
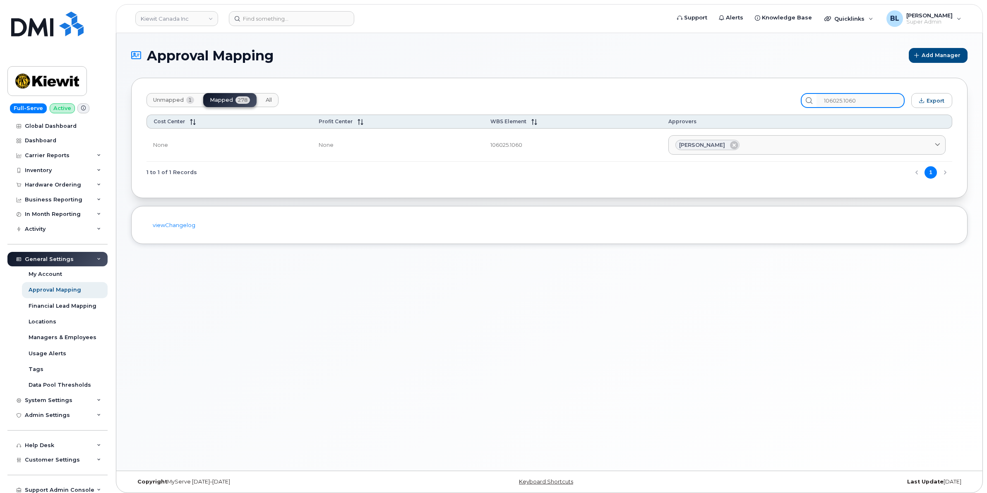
type input "106025.1060"
click at [654, 101] on input "106025.1060" at bounding box center [860, 100] width 88 height 15
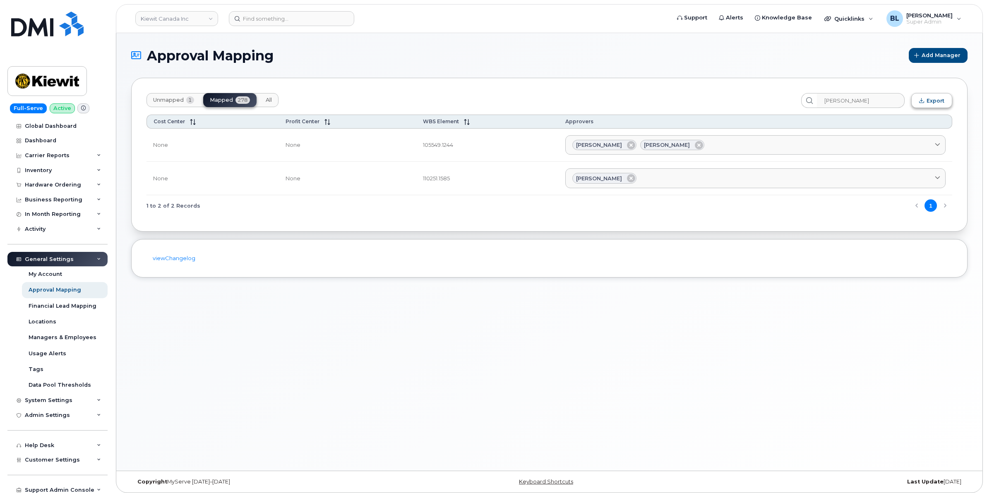
click at [654, 102] on span "Export" at bounding box center [935, 101] width 18 height 6
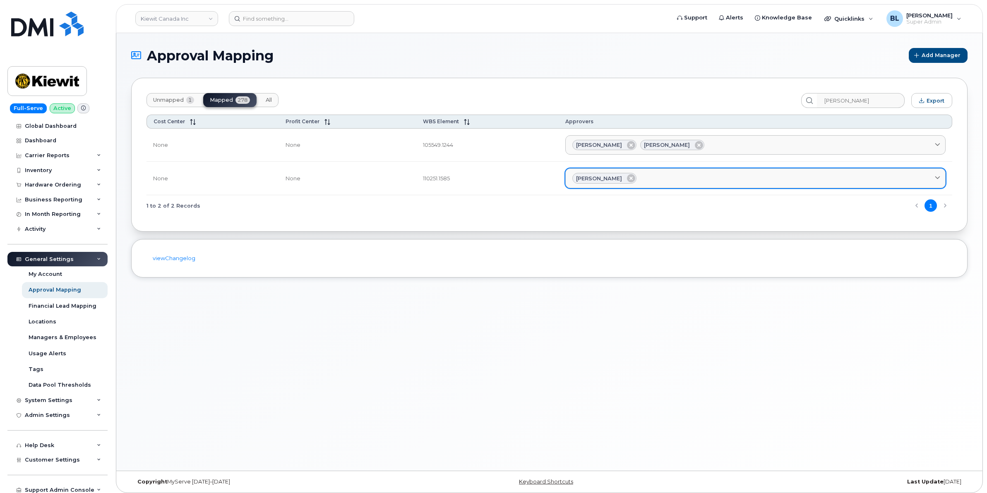
drag, startPoint x: 668, startPoint y: 206, endPoint x: 763, endPoint y: 187, distance: 96.2
click at [654, 206] on div "1 to 2 of 2 Records 1" at bounding box center [549, 205] width 806 height 21
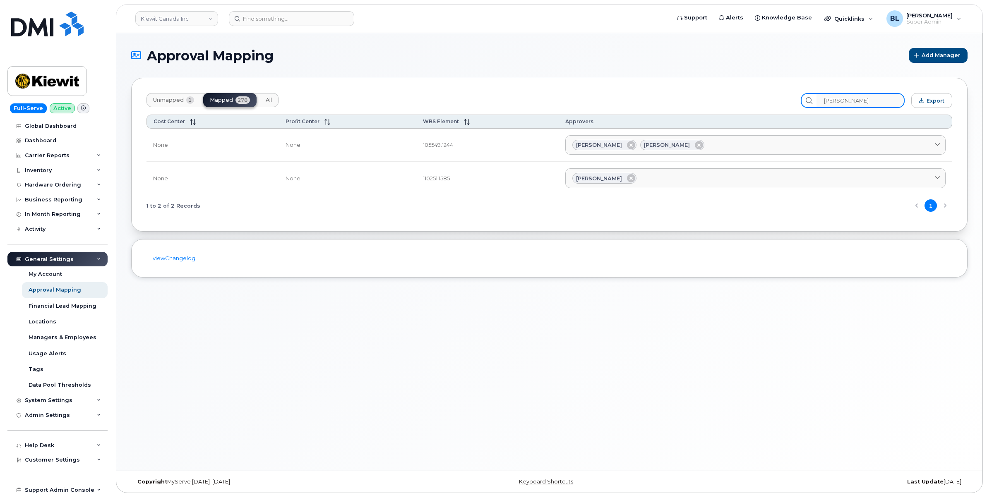
click at [654, 100] on input "Kelsey Keck" at bounding box center [860, 100] width 88 height 15
type input "Kelsey"
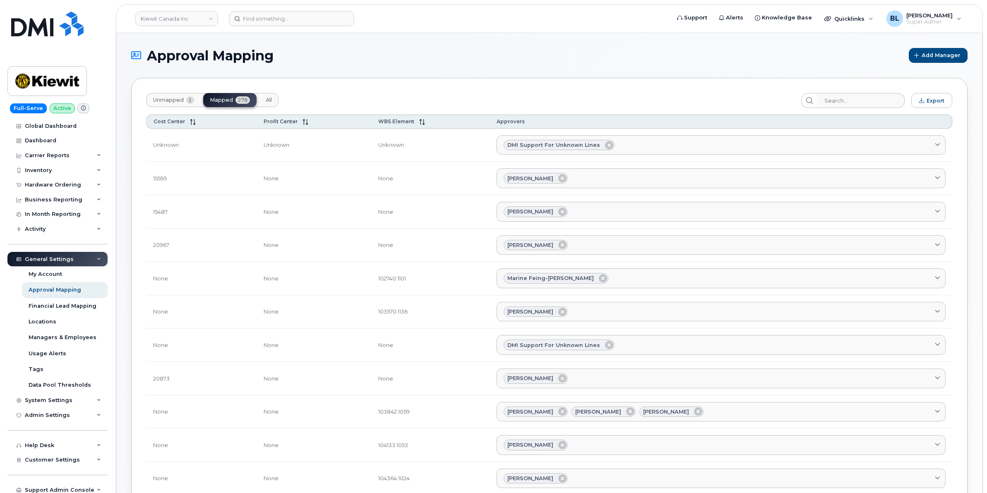
click at [269, 97] on span "All" at bounding box center [269, 100] width 6 height 7
click at [654, 98] on span "Export" at bounding box center [935, 101] width 18 height 6
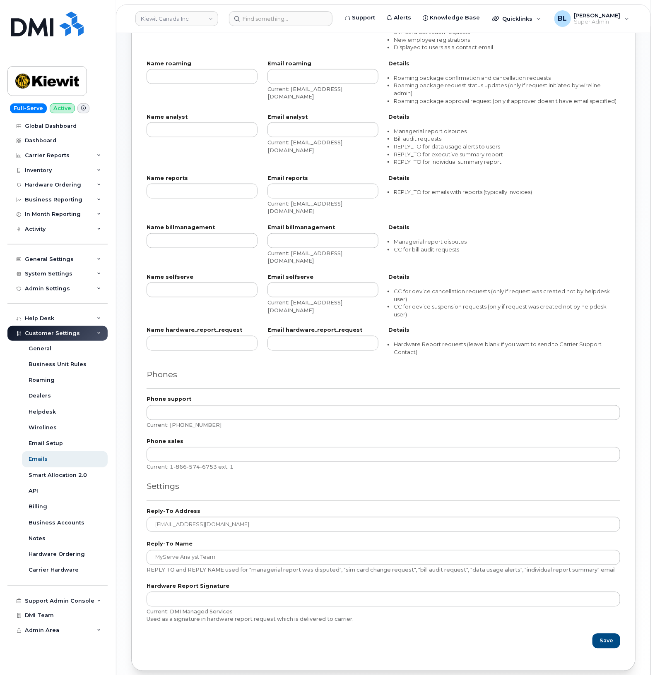
scroll to position [348, 0]
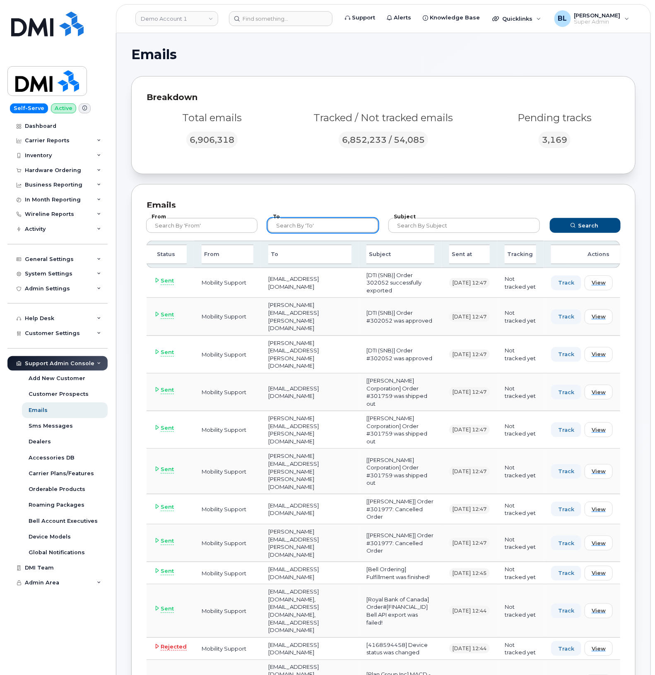
click at [334, 230] on input "text" at bounding box center [322, 225] width 111 height 15
paste input "[PERSON_NAME][EMAIL_ADDRESS][PERSON_NAME][DOMAIN_NAME]"
type input "[PERSON_NAME][EMAIL_ADDRESS][PERSON_NAME][DOMAIN_NAME]"
click at [588, 220] on button "Search" at bounding box center [585, 225] width 71 height 15
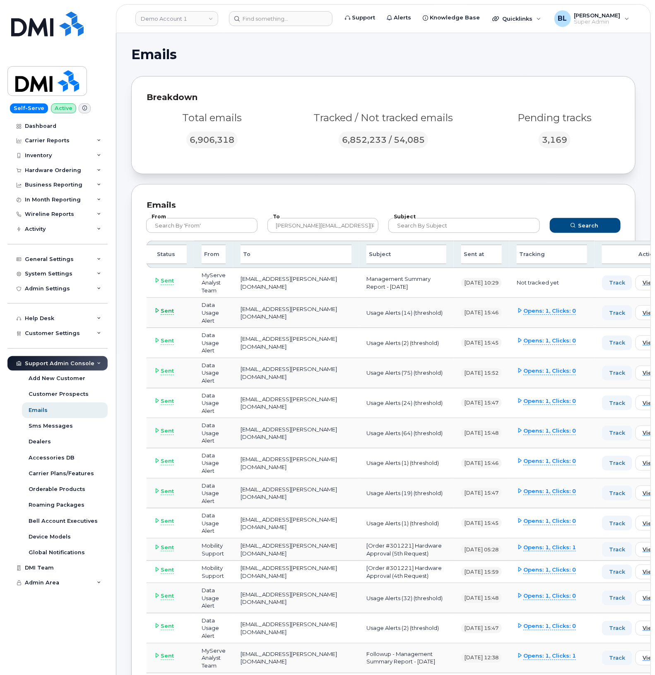
click at [166, 309] on span "Sent" at bounding box center [167, 311] width 13 height 8
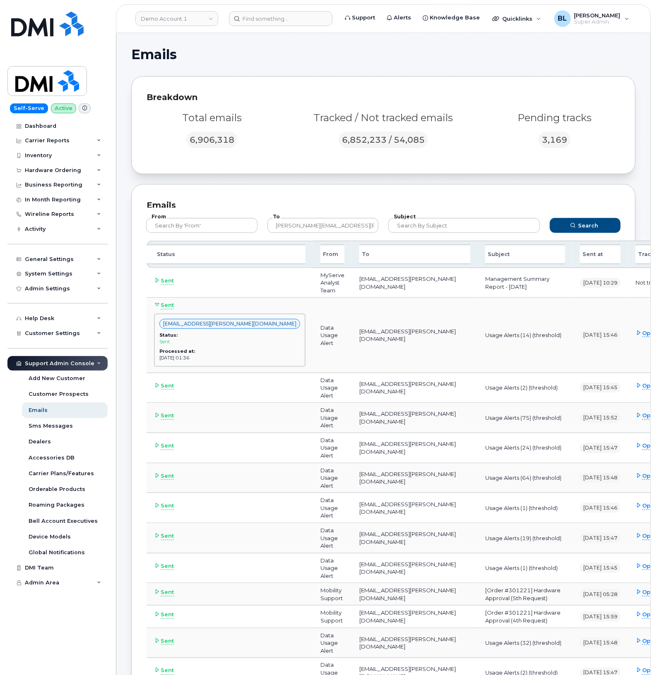
click at [327, 153] on div "Tracked / Not tracked emails 6,852,233 / 54,085" at bounding box center [384, 131] width 202 height 50
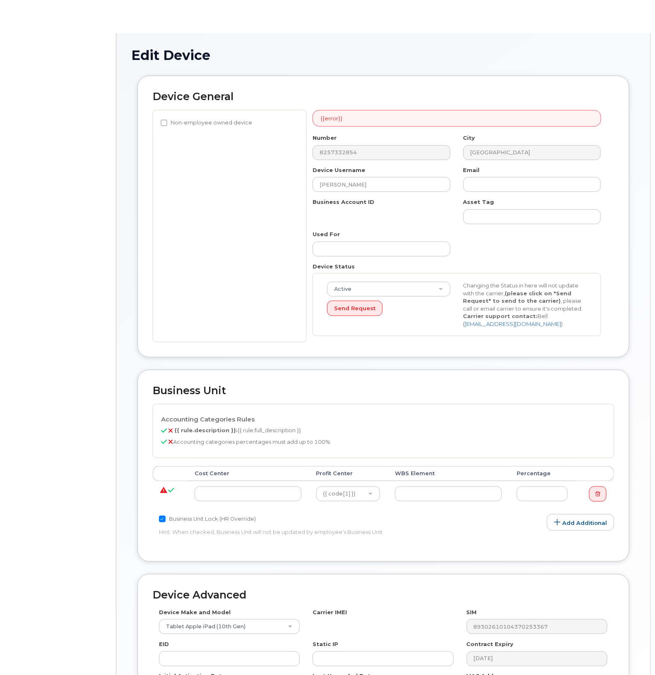
select select "14059"
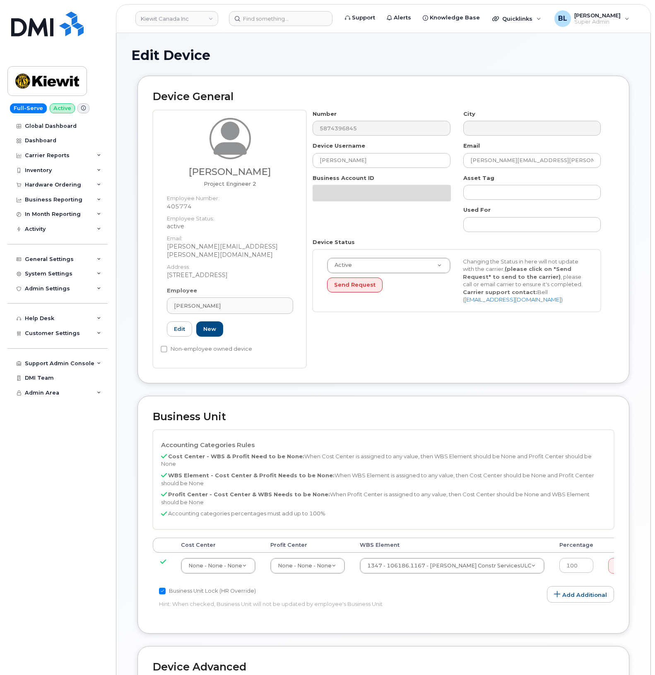
select select "14059"
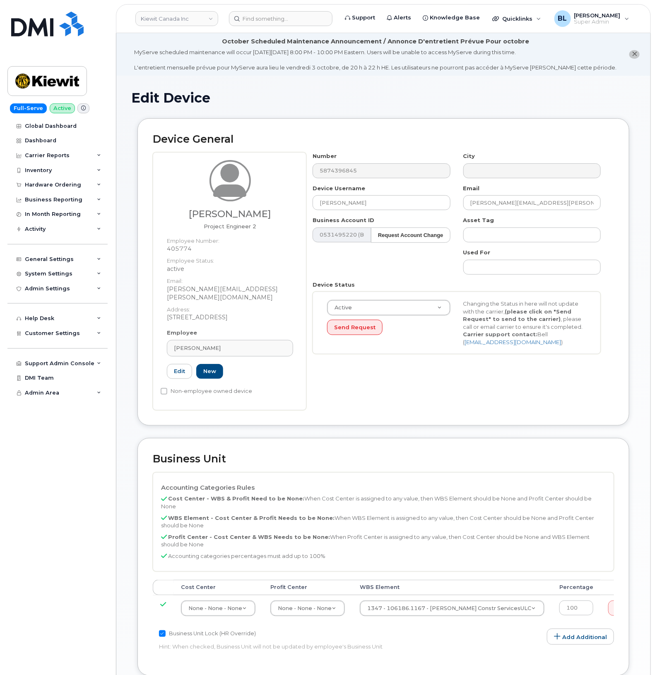
drag, startPoint x: 152, startPoint y: 96, endPoint x: 120, endPoint y: 0, distance: 101.3
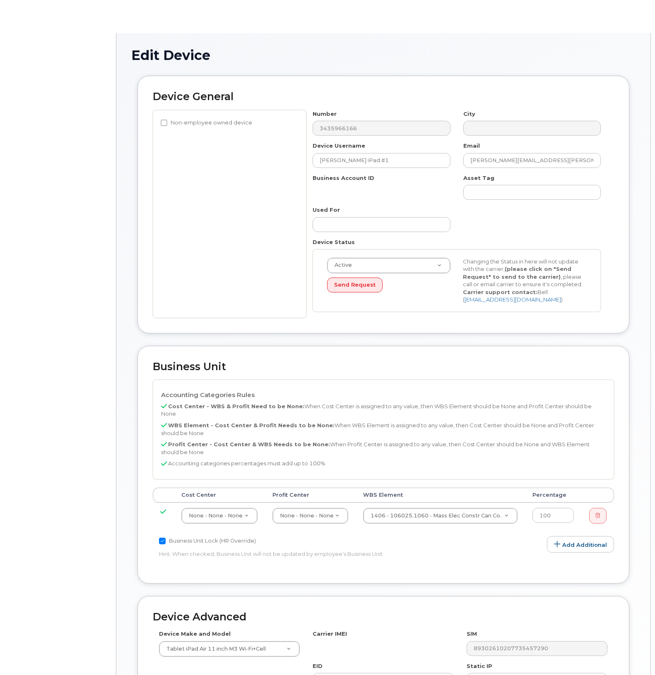
select select "14059"
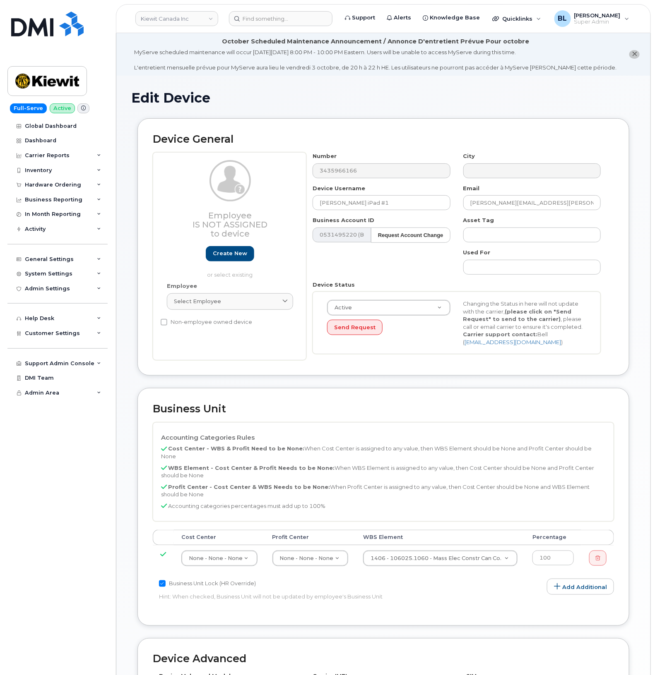
drag, startPoint x: 206, startPoint y: 146, endPoint x: 187, endPoint y: 147, distance: 18.7
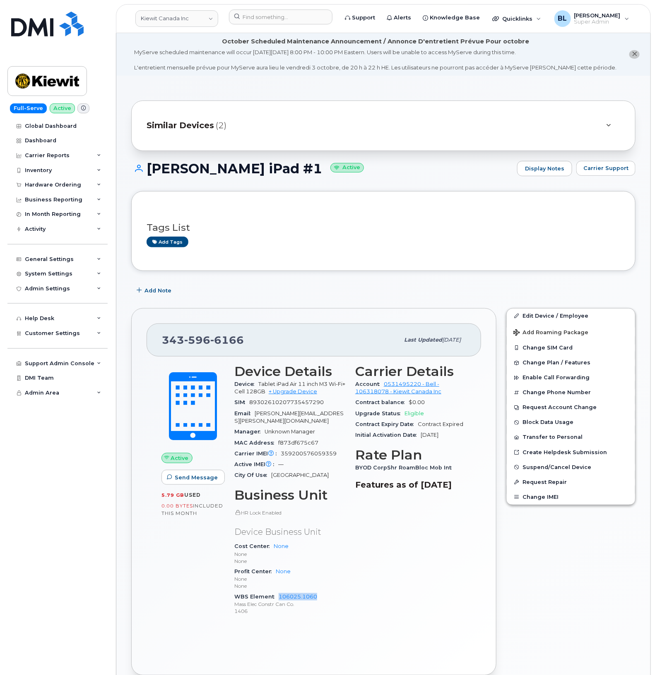
drag, startPoint x: 323, startPoint y: 588, endPoint x: 279, endPoint y: 585, distance: 43.6
click at [279, 592] on div "WBS Element 106025.1060 Mass Elec Constr Can Co. 1406" at bounding box center [289, 604] width 111 height 25
click at [408, 237] on div "Add tags" at bounding box center [379, 242] width 467 height 10
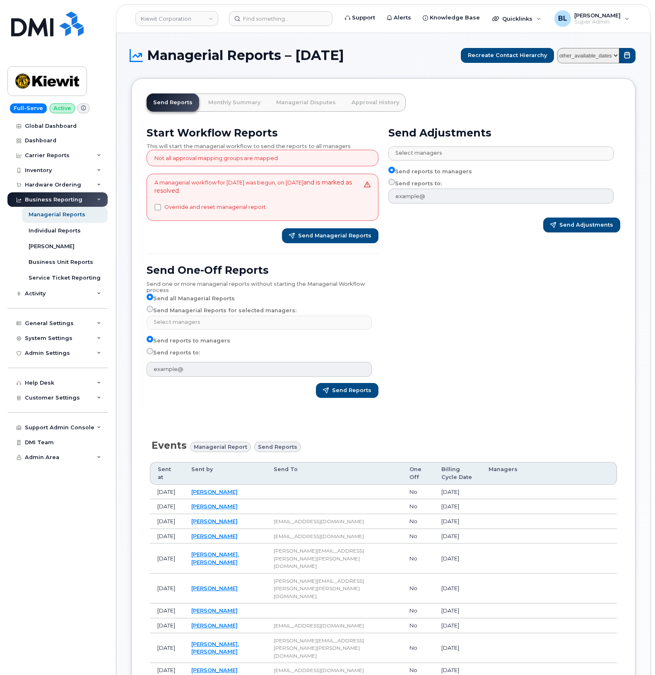
select select
click at [523, 267] on div "Send Adjustments Select managers No matches found Anthony Devine Belen Pena Ben…" at bounding box center [504, 266] width 242 height 288
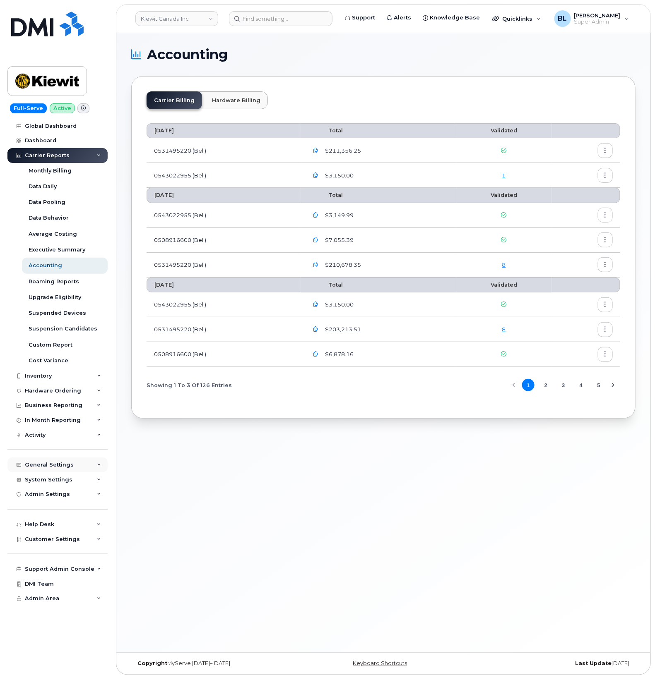
click at [84, 466] on div "General Settings" at bounding box center [57, 465] width 100 height 15
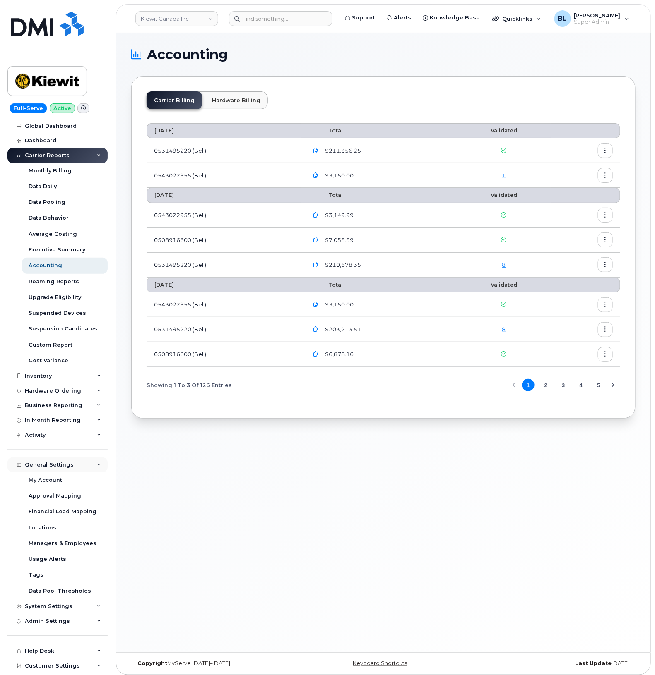
click at [84, 466] on div "General Settings" at bounding box center [57, 465] width 100 height 15
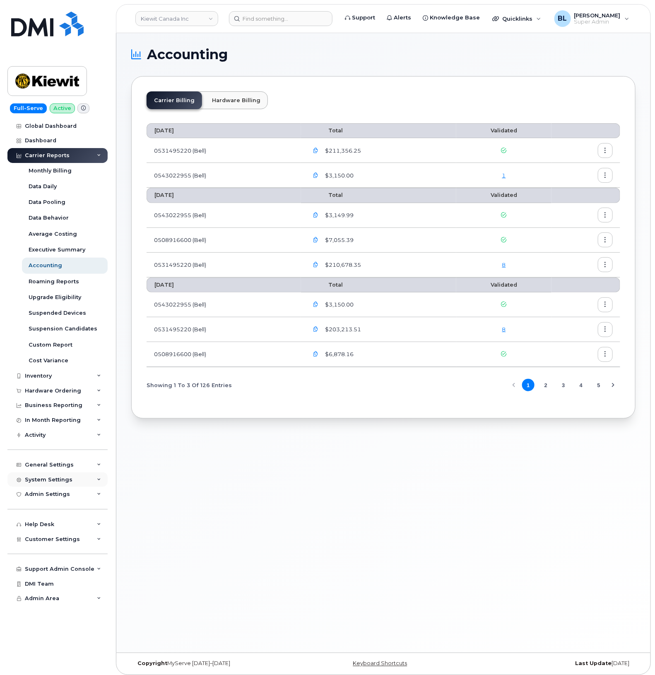
click at [87, 476] on div "System Settings" at bounding box center [57, 480] width 100 height 15
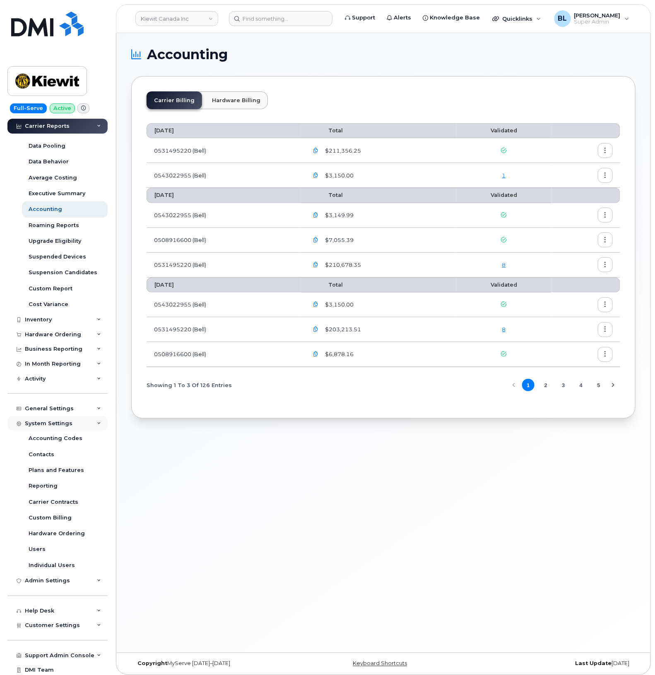
scroll to position [77, 0]
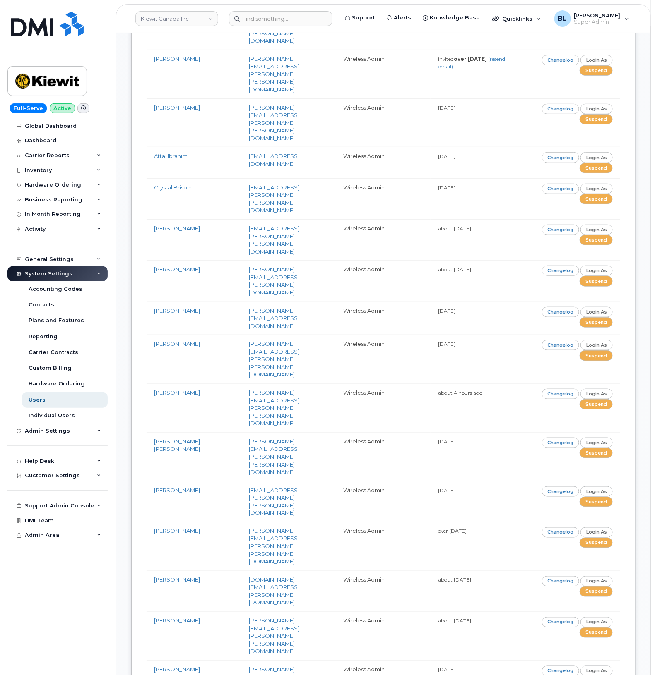
scroll to position [2711, 0]
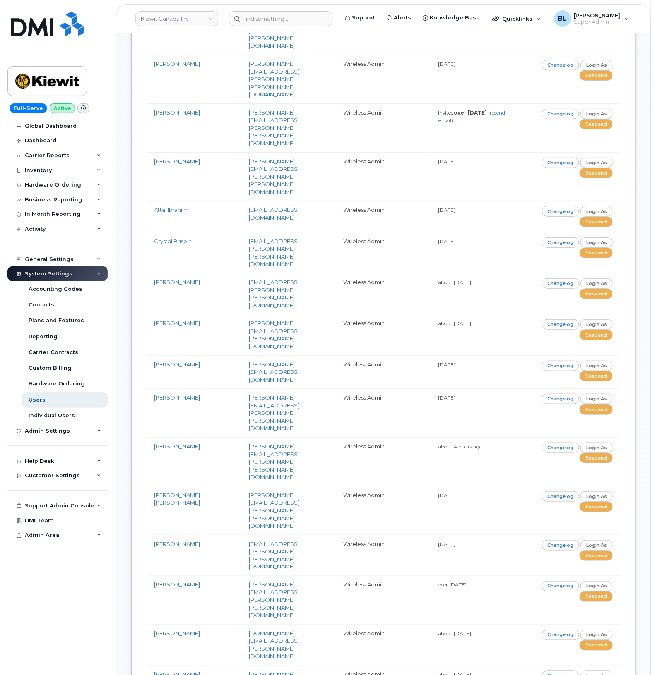
drag, startPoint x: 199, startPoint y: 94, endPoint x: 136, endPoint y: 46, distance: 79.4
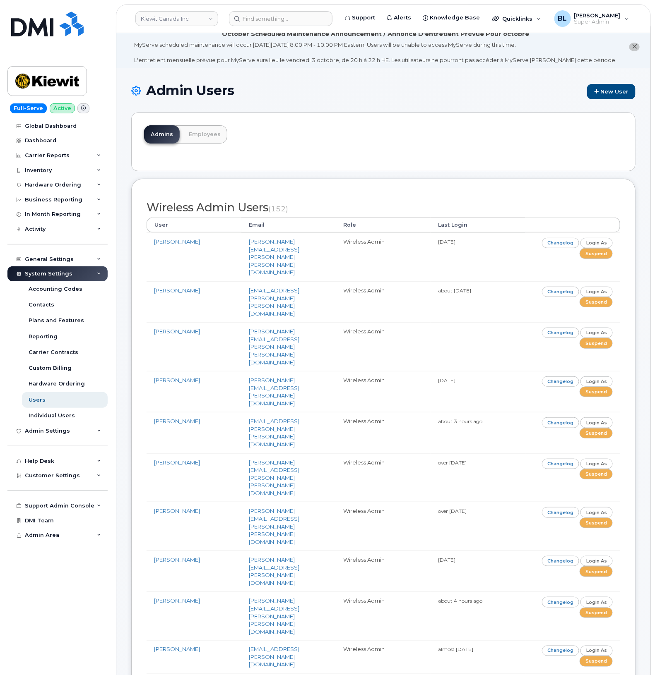
scroll to position [0, 0]
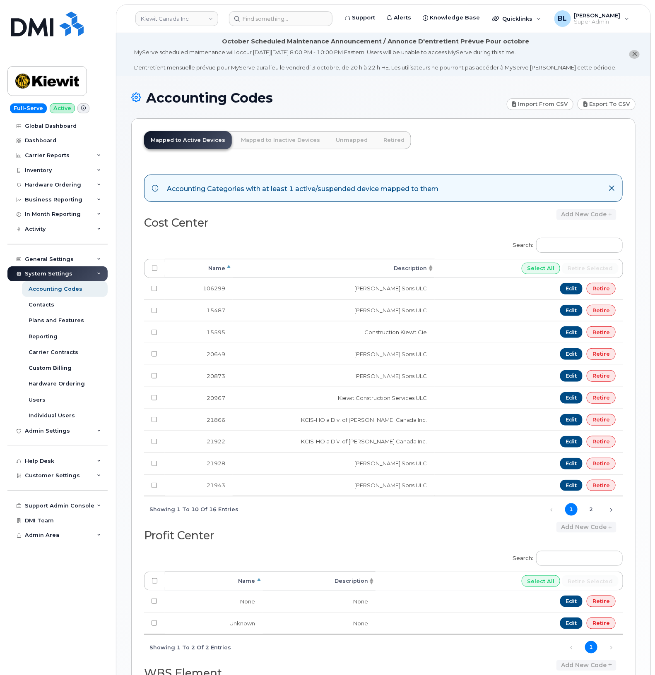
drag, startPoint x: 77, startPoint y: 264, endPoint x: 77, endPoint y: 271, distance: 7.5
click at [77, 264] on div "General Settings" at bounding box center [57, 259] width 100 height 15
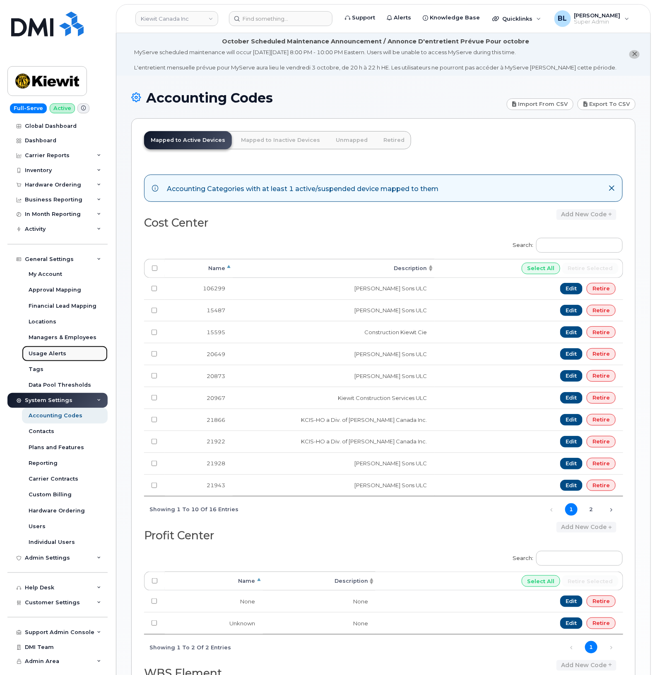
click at [65, 356] on link "Usage Alerts" at bounding box center [65, 354] width 86 height 16
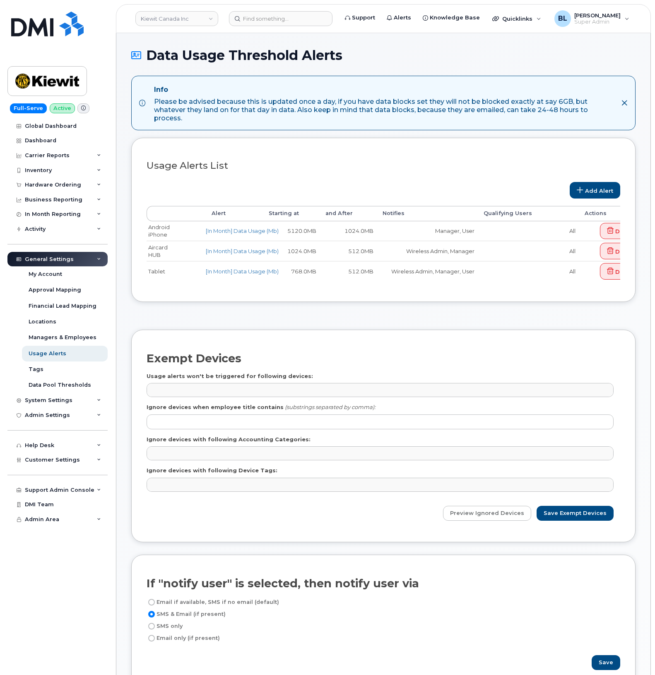
select select
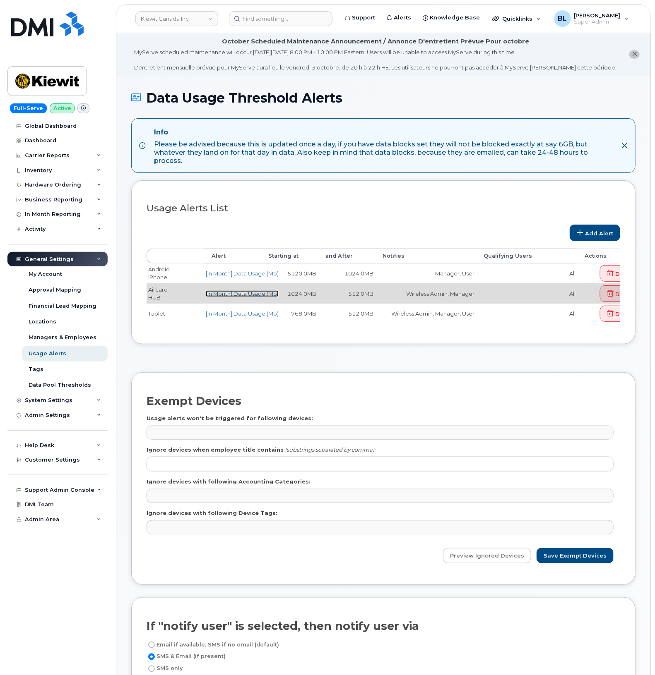
drag, startPoint x: 245, startPoint y: 293, endPoint x: 251, endPoint y: 286, distance: 8.9
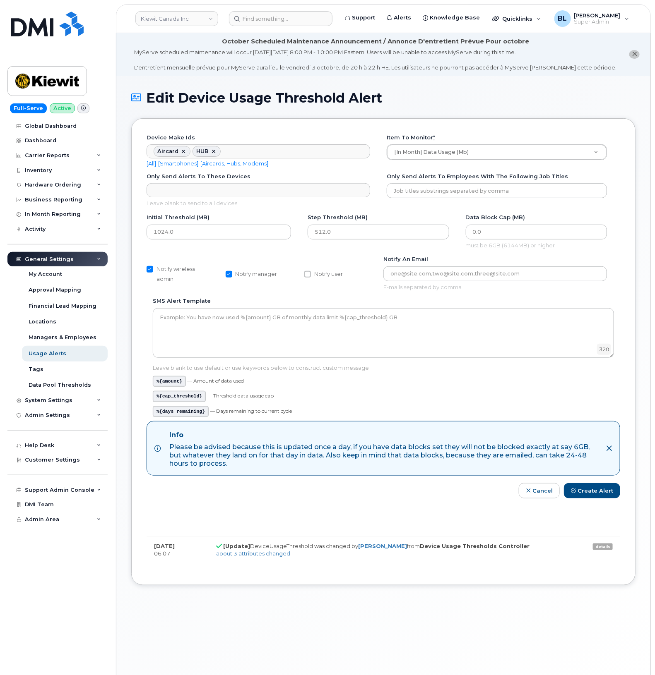
drag, startPoint x: 501, startPoint y: 674, endPoint x: 483, endPoint y: 670, distance: 18.5
click at [501, 674] on div "Edit Device Usage Threshold Alert Device make ids Aircard HUB Device make ids N…" at bounding box center [383, 386] width 534 height 620
click at [458, 646] on div "Edit Device Usage Threshold Alert Device make ids Aircard HUB Device make ids N…" at bounding box center [383, 386] width 534 height 620
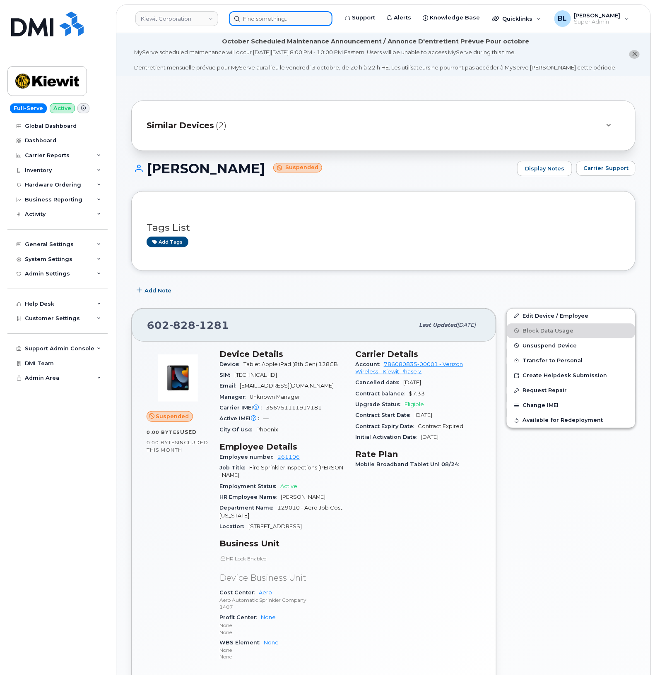
click at [251, 16] on input at bounding box center [280, 18] width 103 height 15
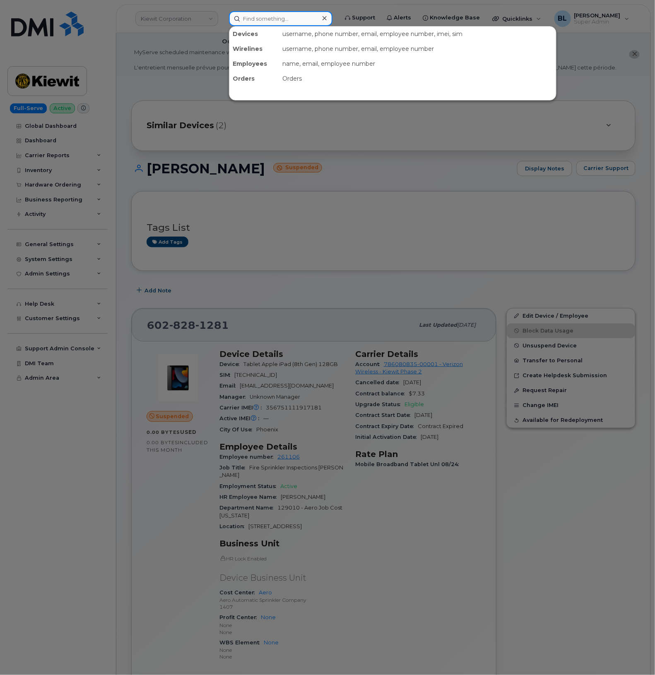
paste input "6028282334"
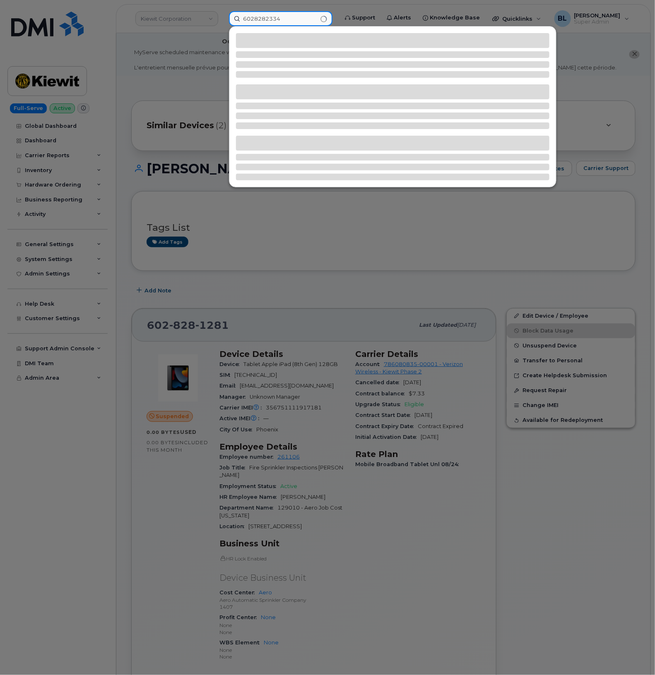
type input "6028282334"
